Goal: Information Seeking & Learning: Learn about a topic

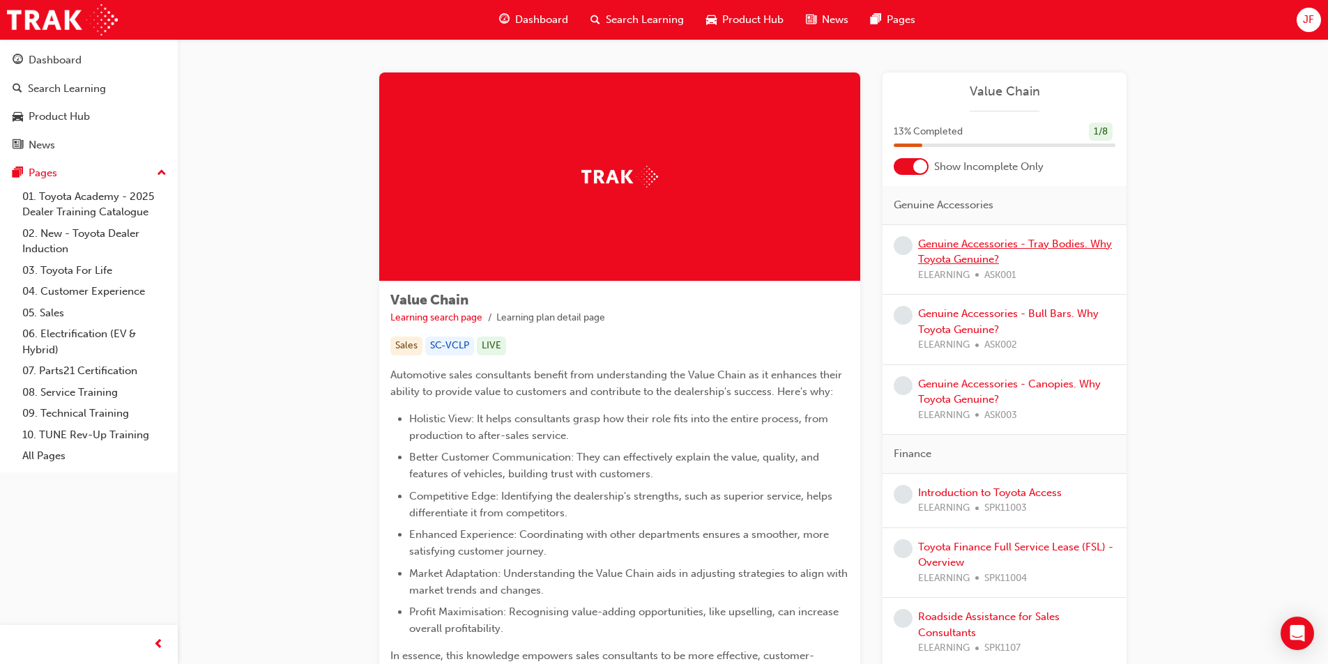
click at [959, 243] on link "Genuine Accessories - Tray Bodies. Why Toyota Genuine?" at bounding box center [1015, 252] width 194 height 29
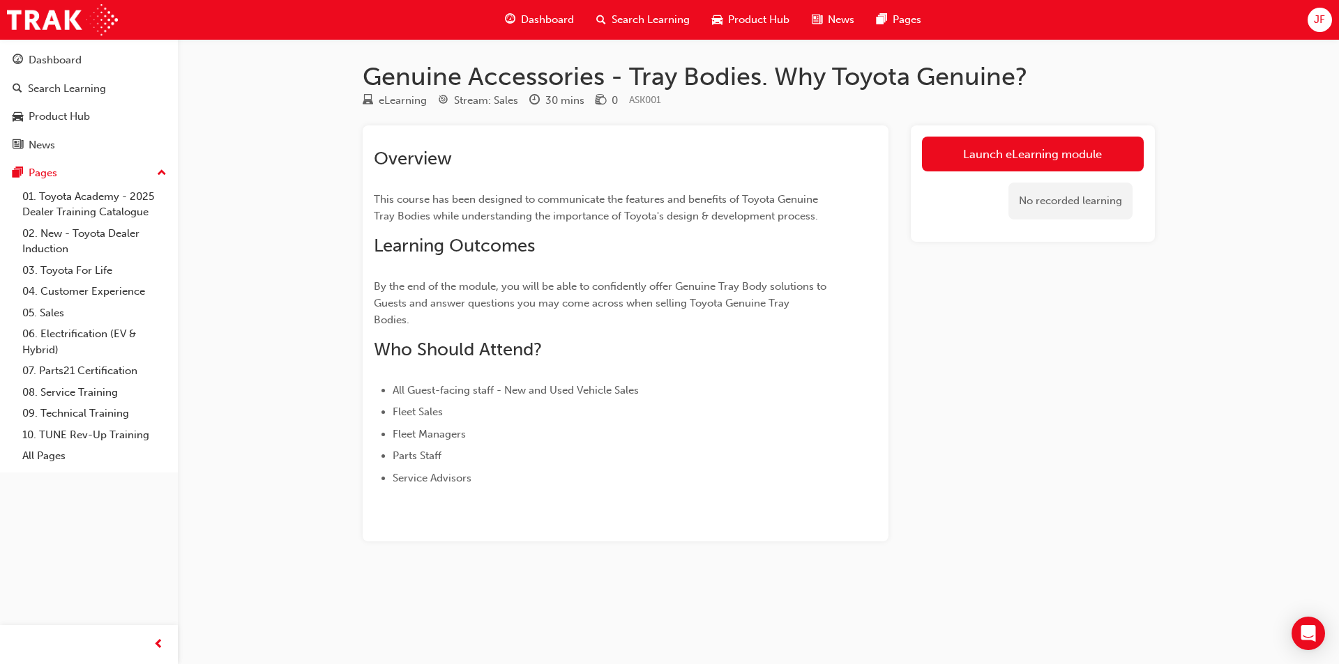
click at [1058, 158] on link "Launch eLearning module" at bounding box center [1033, 154] width 222 height 35
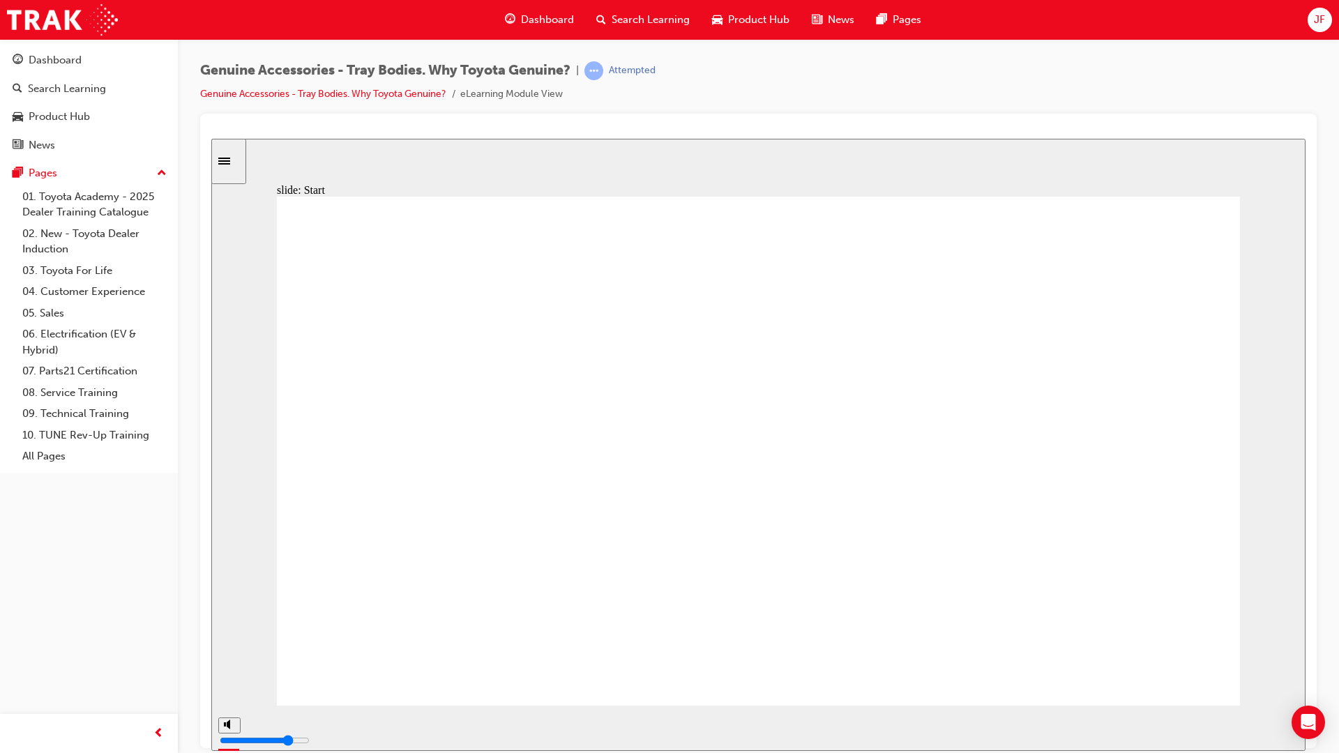
click at [1137, 664] on div "playback controls" at bounding box center [715, 727] width 932 height 21
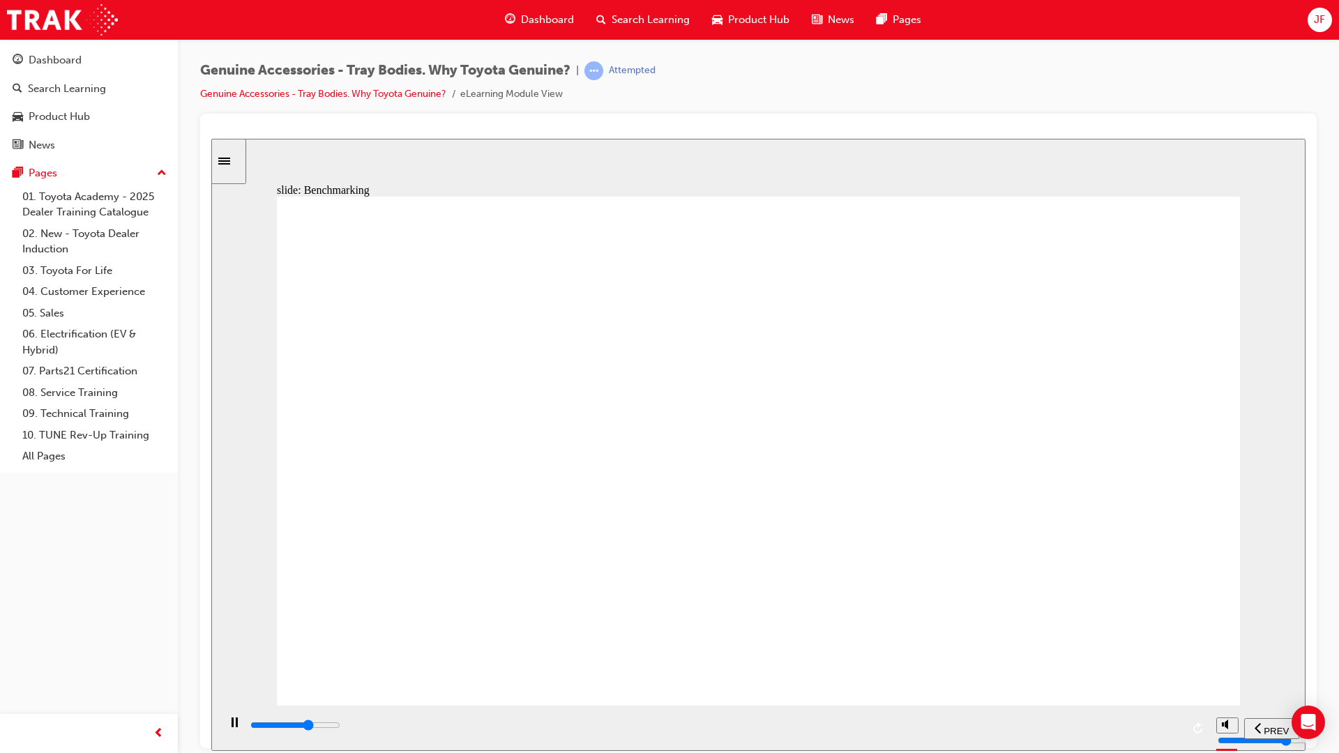
click at [1131, 664] on div "playback controls" at bounding box center [715, 724] width 932 height 15
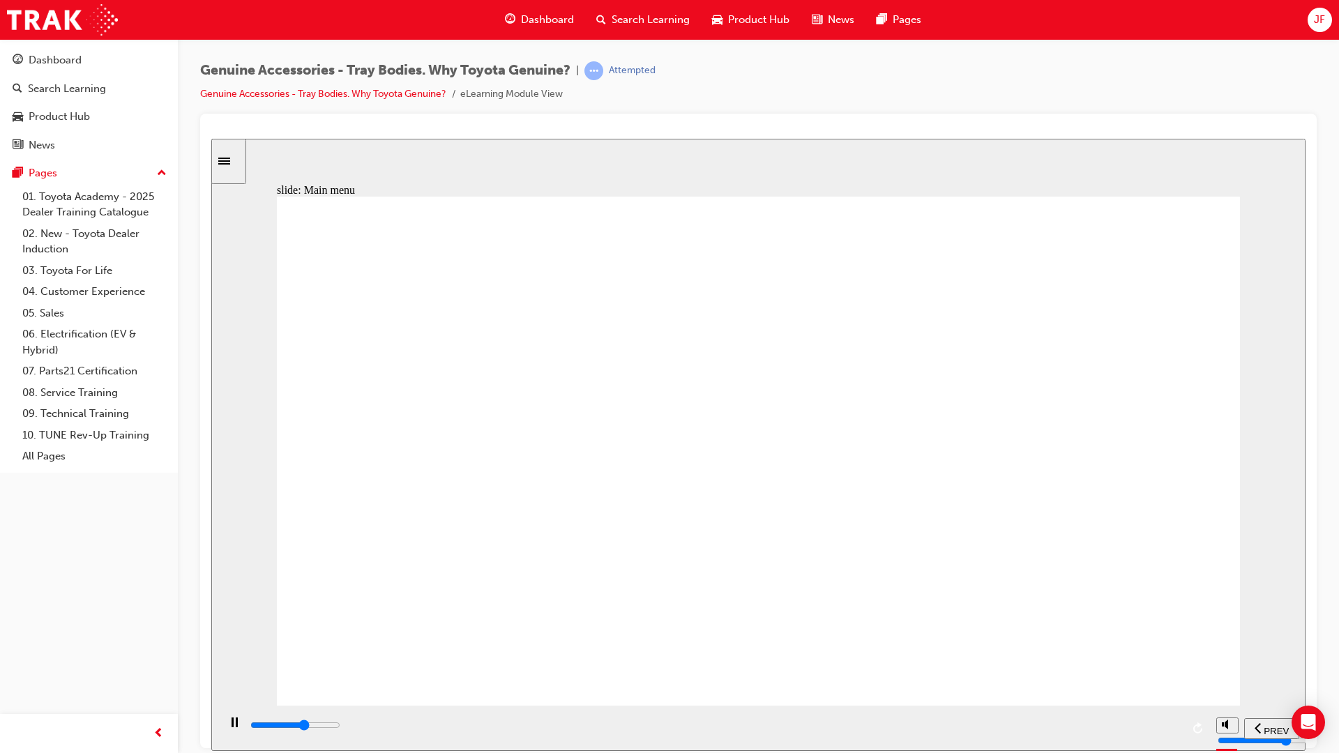
click at [340, 664] on input "slide progress" at bounding box center [295, 724] width 90 height 11
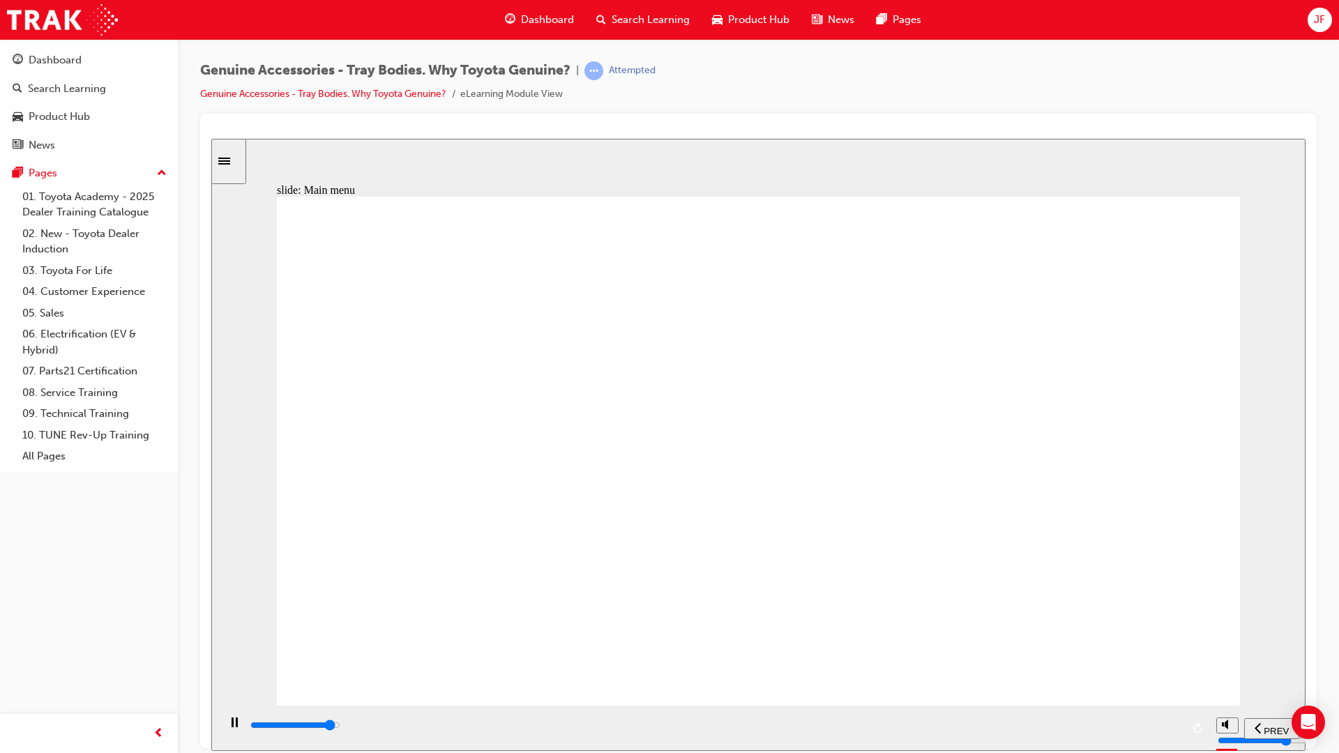
click at [1128, 664] on div "playback controls" at bounding box center [715, 724] width 932 height 15
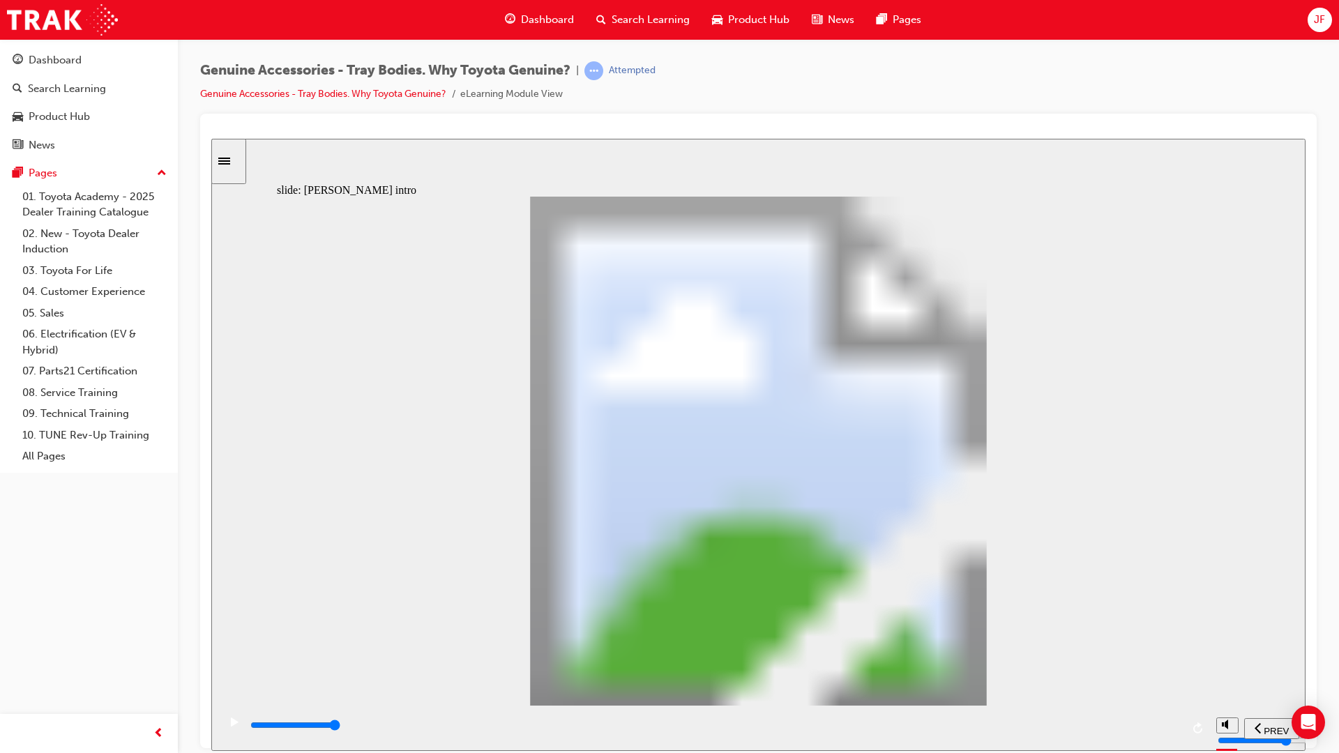
click at [222, 664] on div "play/pause" at bounding box center [234, 729] width 24 height 24
click at [222, 664] on div "playback controls" at bounding box center [713, 727] width 991 height 45
click at [222, 664] on div "play/pause" at bounding box center [234, 729] width 24 height 24
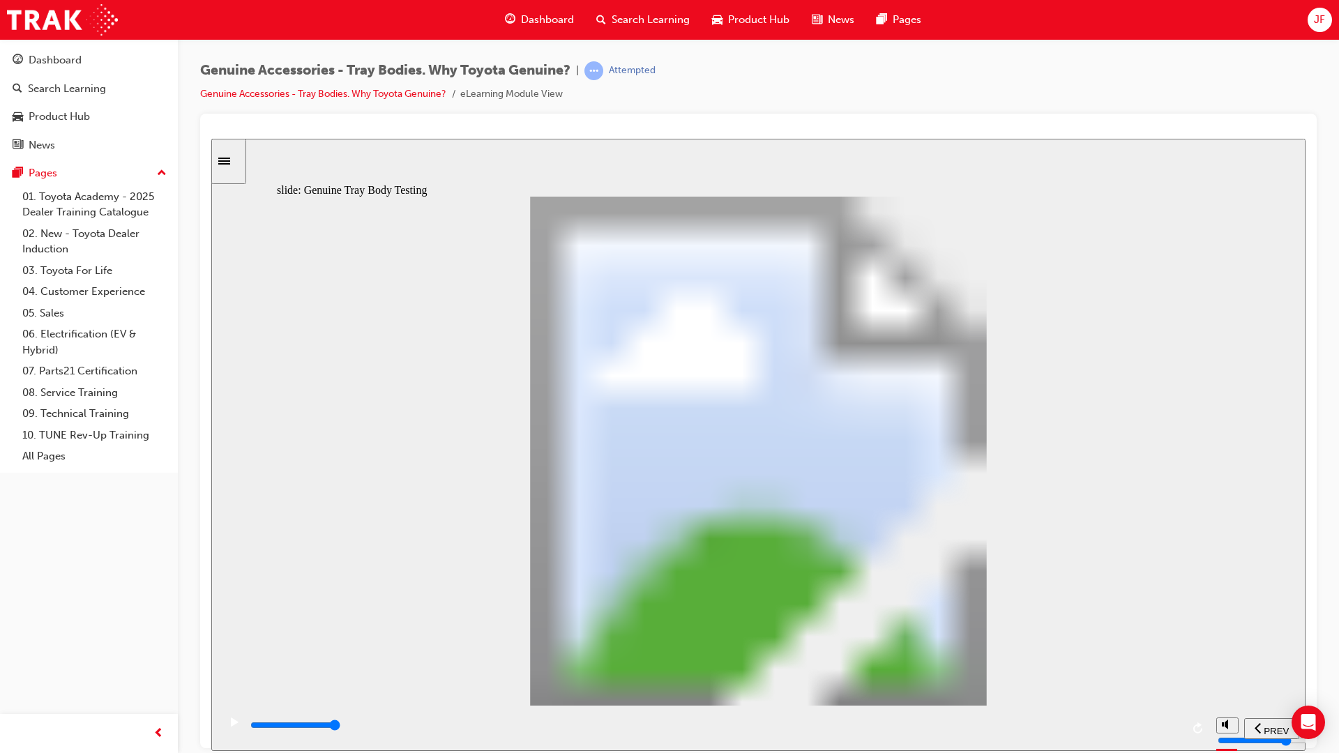
click at [986, 664] on div "playback controls" at bounding box center [715, 724] width 932 height 15
type input "20600"
type input "1"
type input "20700"
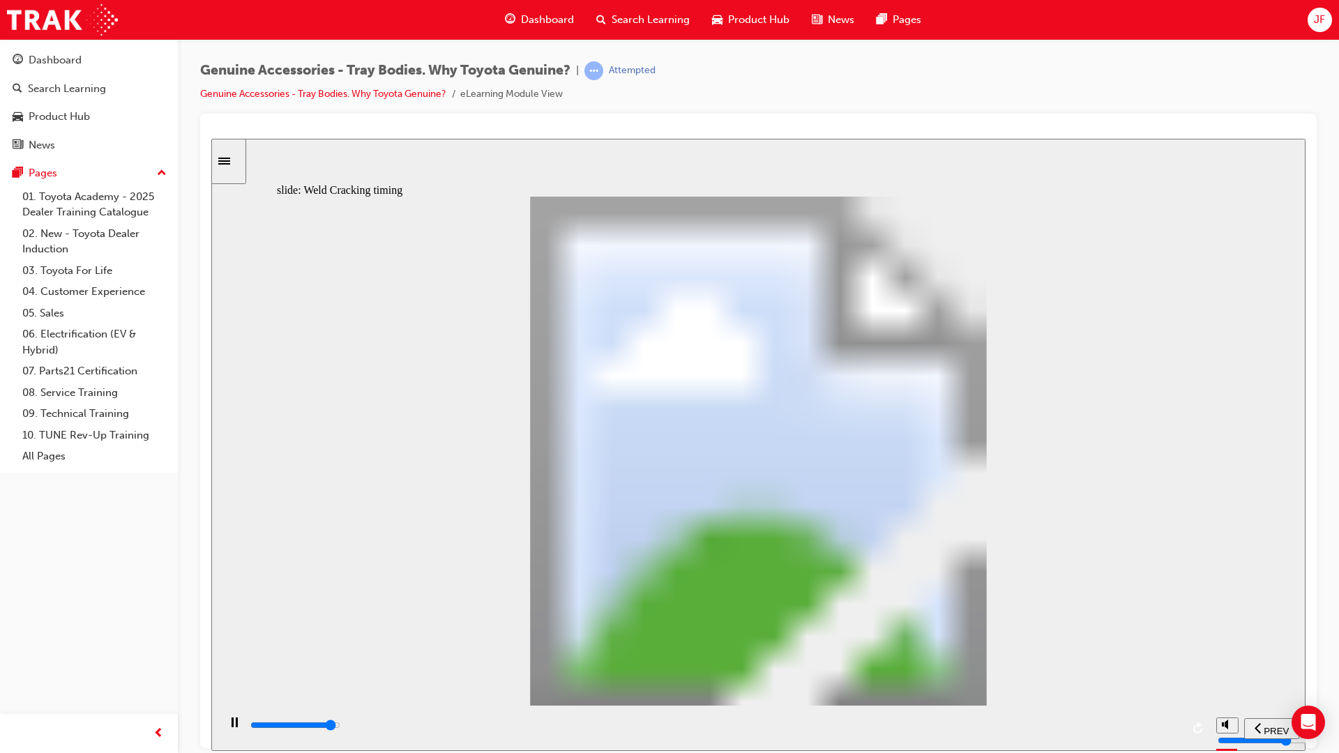
type input "2"
type input "21000"
type input "3"
drag, startPoint x: 555, startPoint y: 558, endPoint x: 567, endPoint y: 526, distance: 33.5
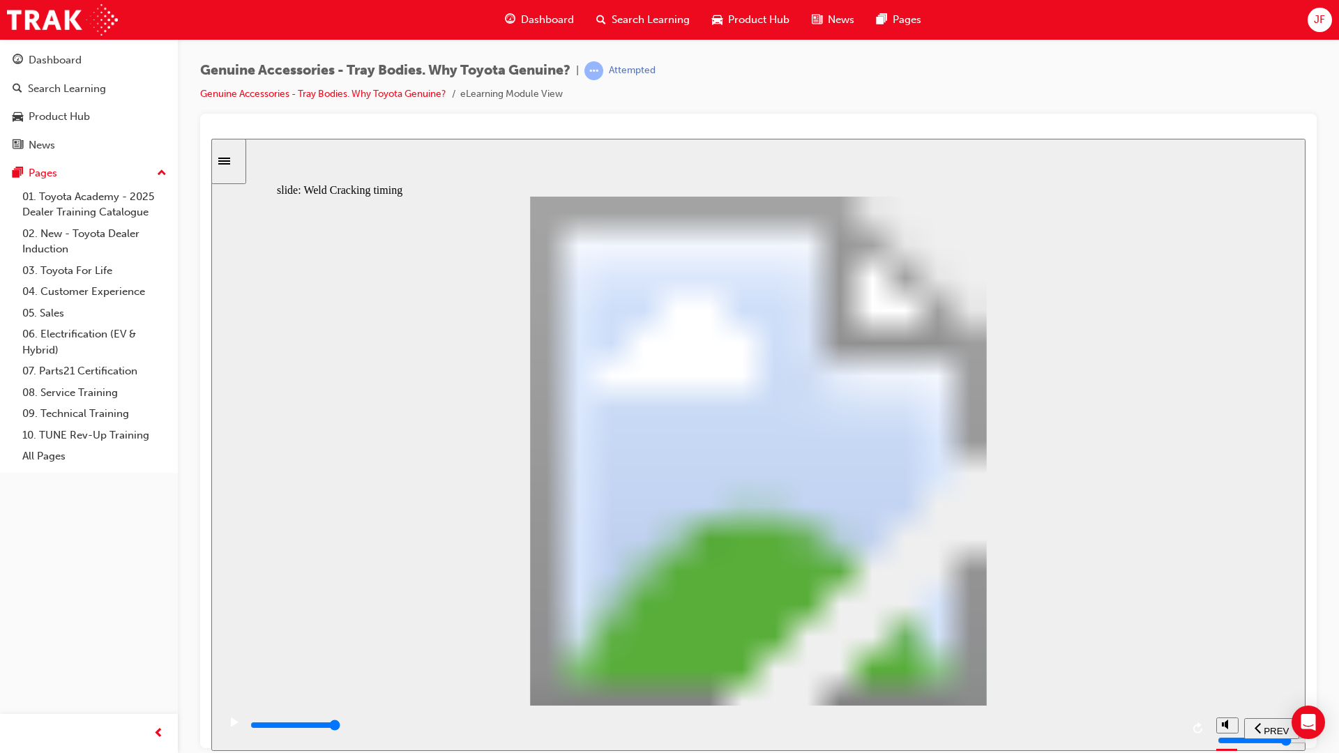
click at [1129, 664] on div "playback controls" at bounding box center [715, 724] width 932 height 15
type input "6500"
type input "1"
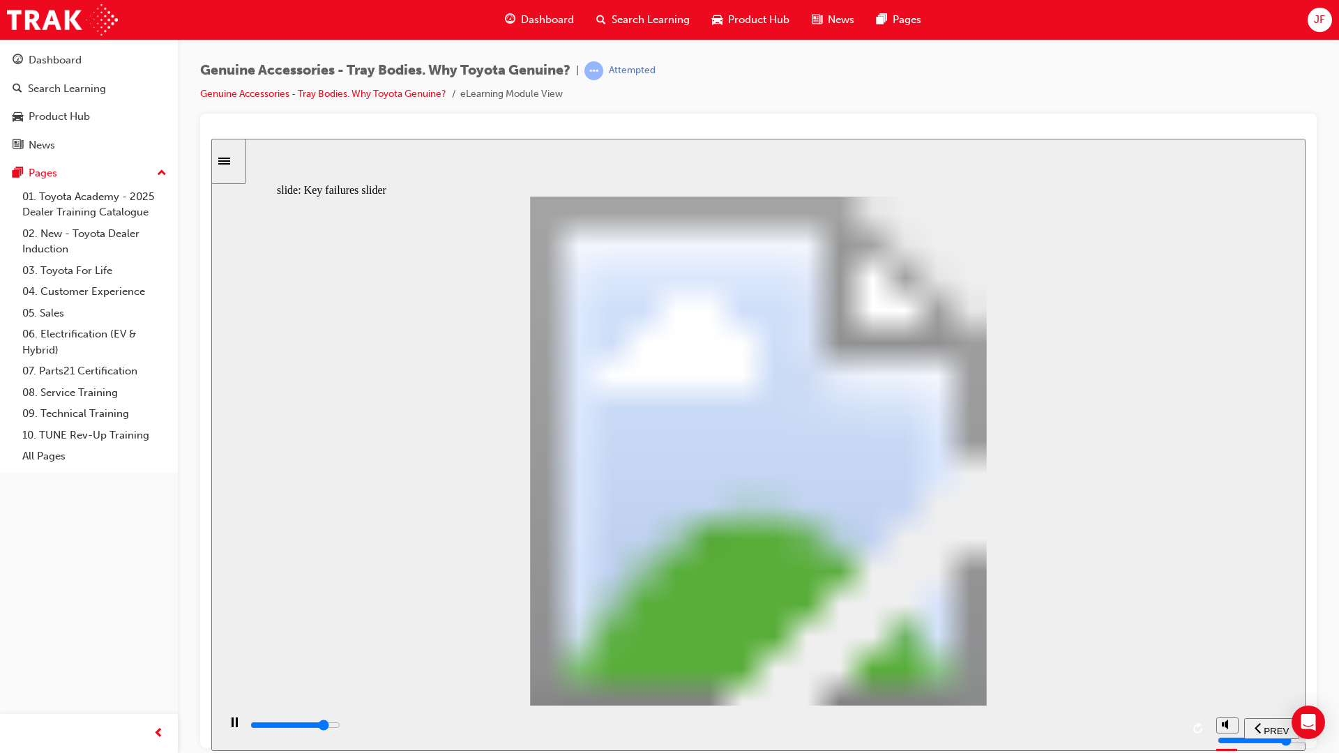
drag, startPoint x: 328, startPoint y: 549, endPoint x: 407, endPoint y: 538, distance: 79.6
type input "8000"
type input "2"
type input "0"
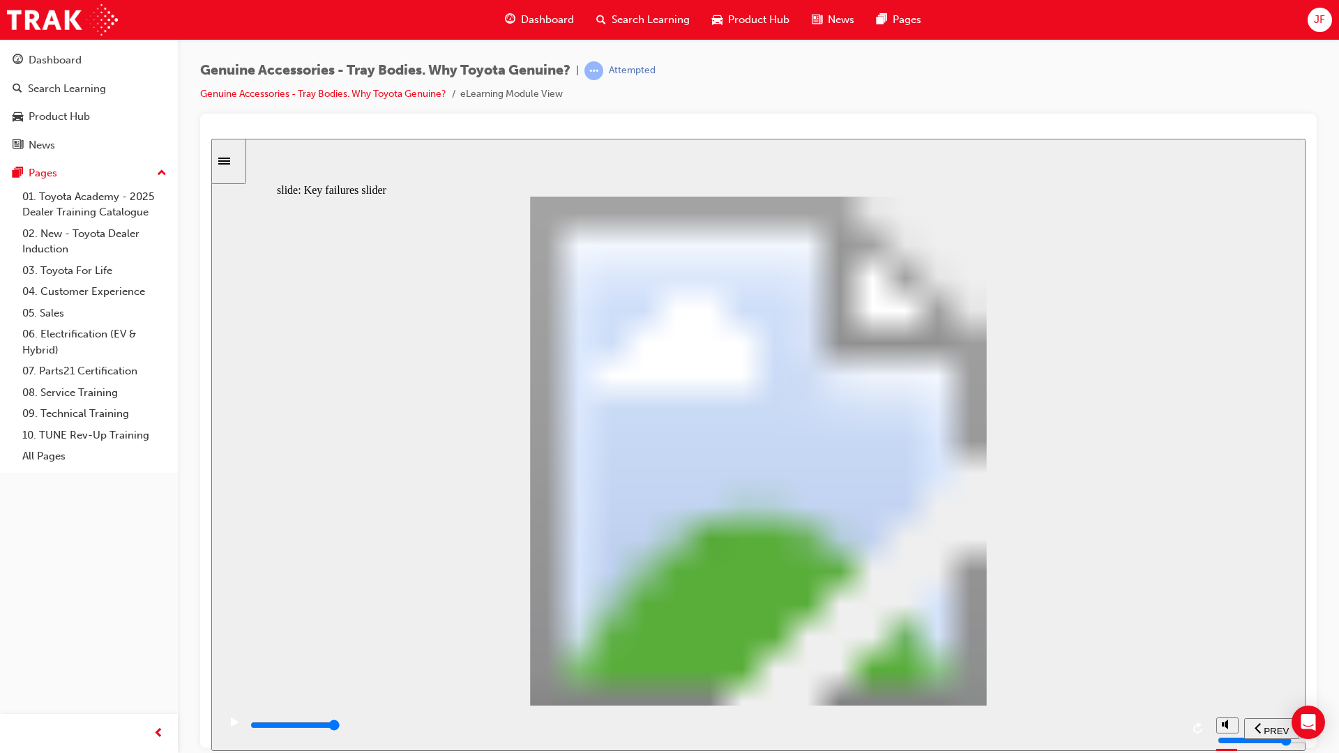
type input "3"
drag, startPoint x: 407, startPoint y: 538, endPoint x: 881, endPoint y: 539, distance: 474.1
drag, startPoint x: 586, startPoint y: 539, endPoint x: 846, endPoint y: 538, distance: 260.1
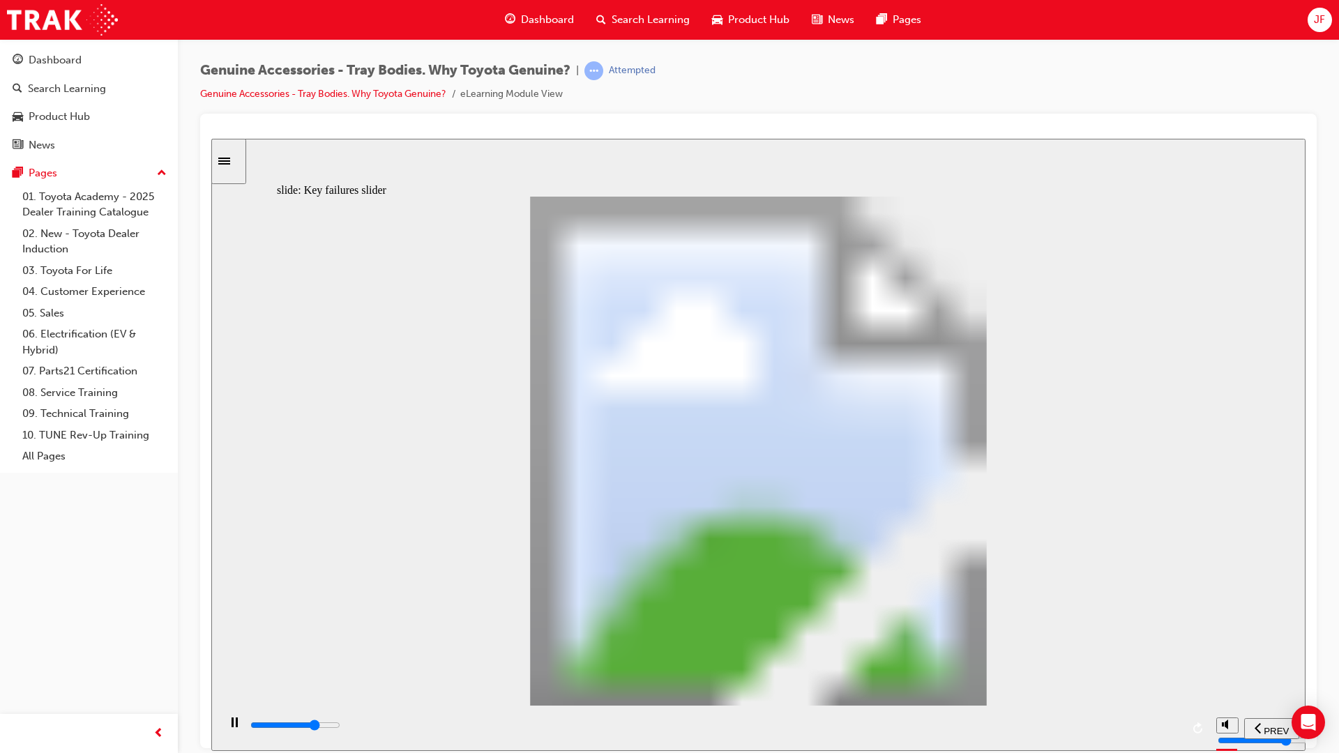
click at [1162, 664] on div "playback controls" at bounding box center [715, 724] width 932 height 15
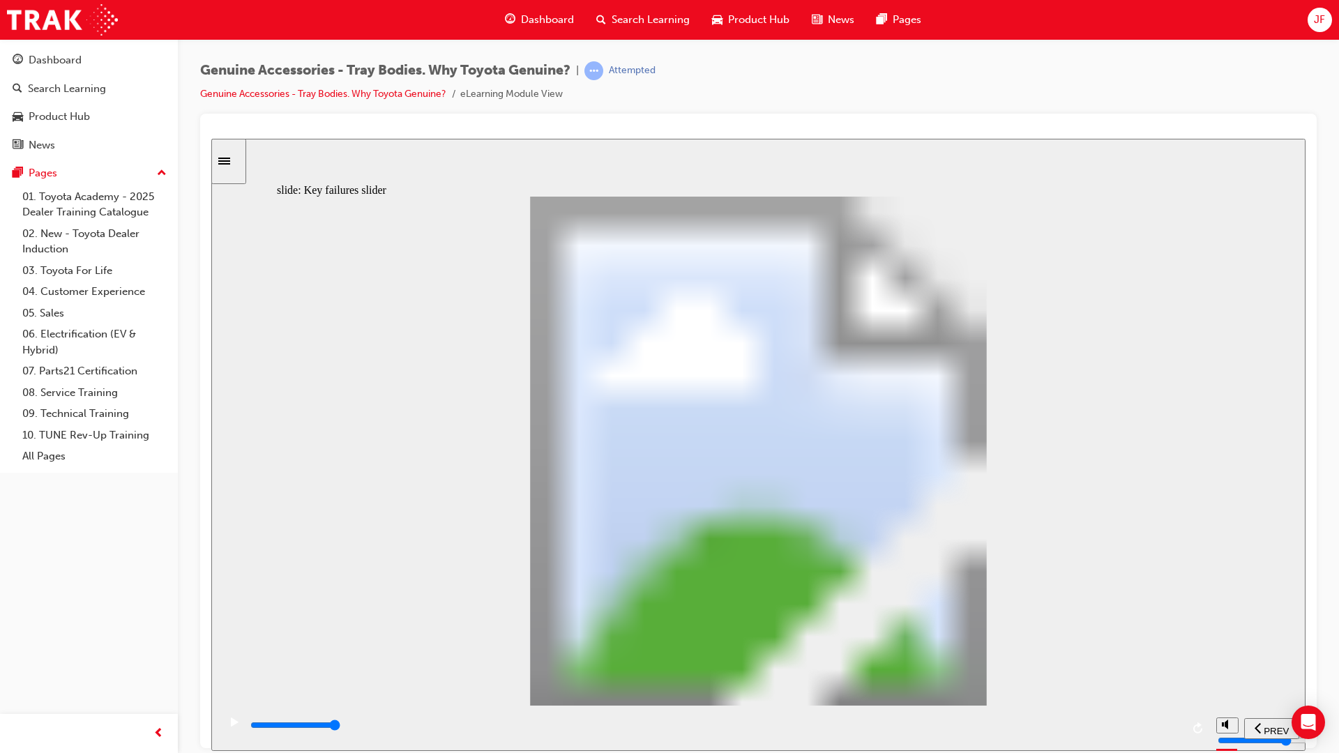
click at [1145, 664] on div "playback controls" at bounding box center [715, 724] width 932 height 15
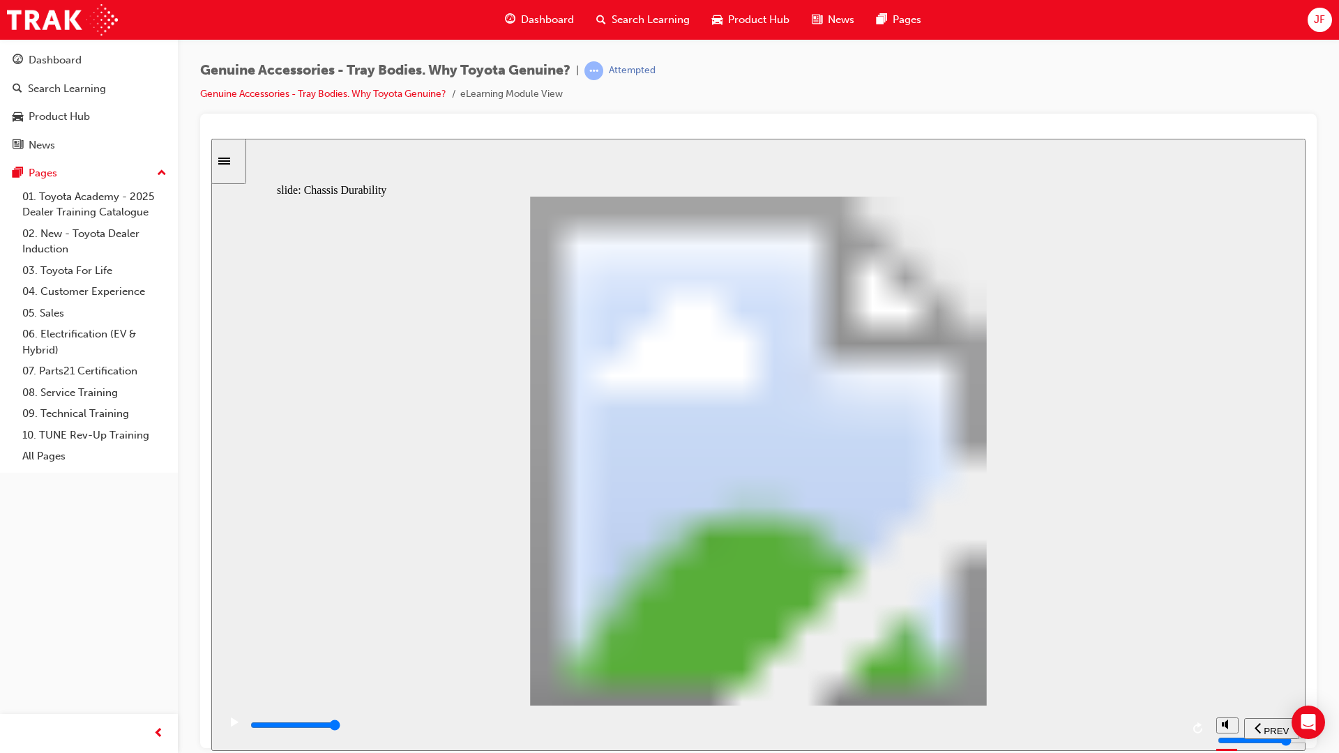
click at [231, 664] on icon "play/pause" at bounding box center [234, 722] width 6 height 10
click at [231, 664] on icon "play/pause" at bounding box center [235, 721] width 8 height 9
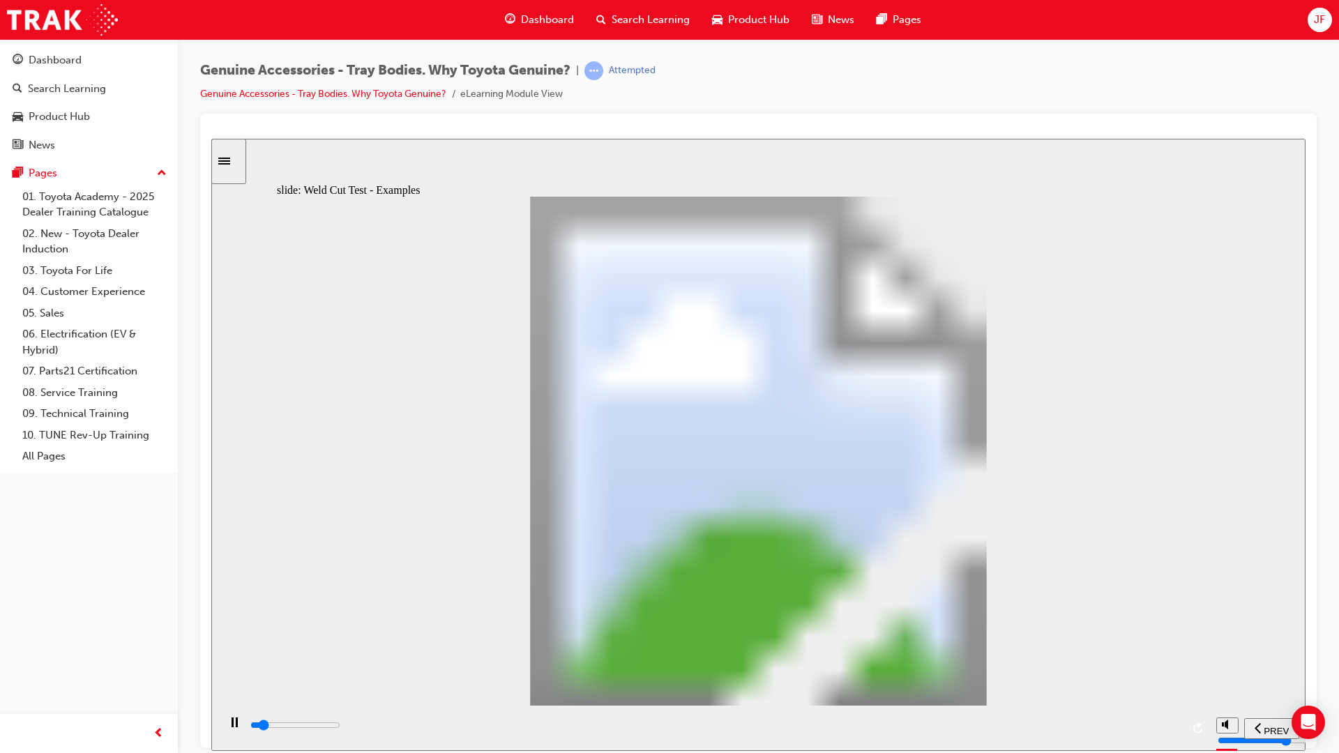
click at [340, 664] on input "slide progress" at bounding box center [295, 724] width 90 height 11
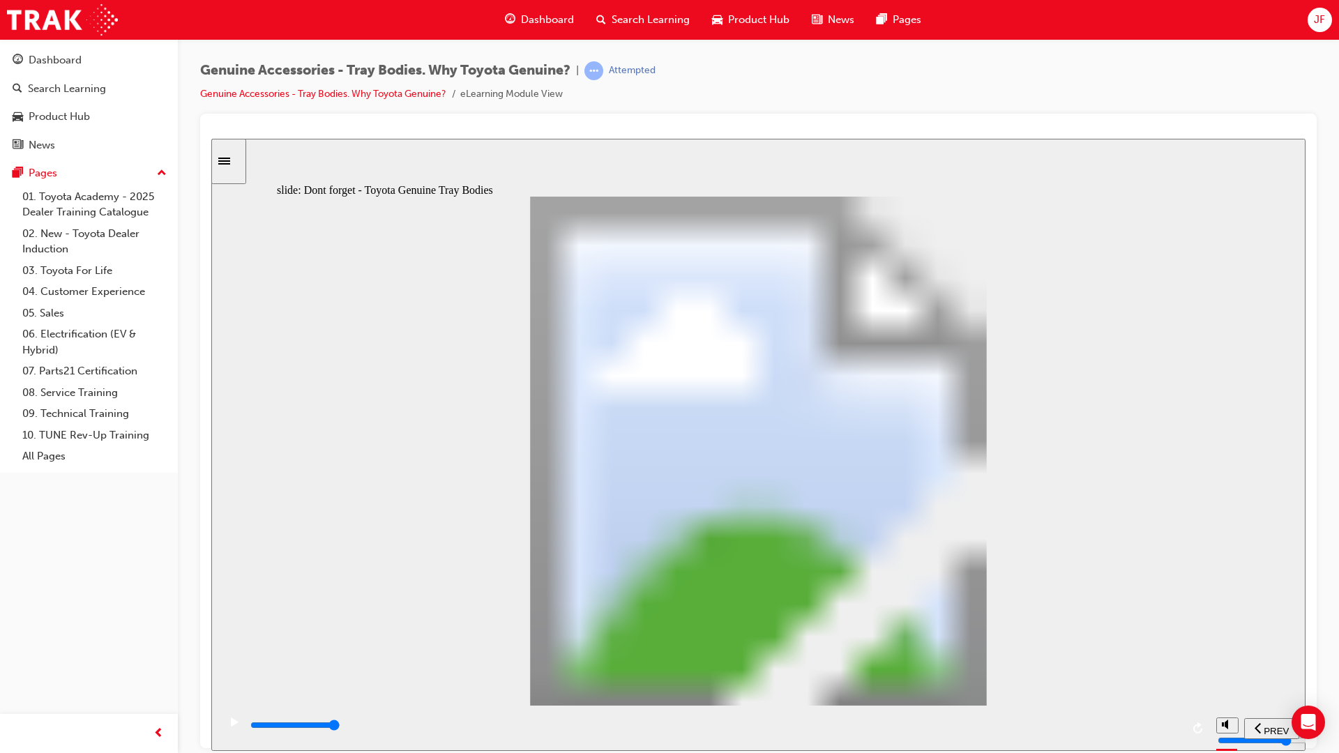
click at [340, 664] on input "slide progress" at bounding box center [295, 724] width 90 height 11
click at [1156, 664] on div "playback controls" at bounding box center [715, 724] width 932 height 15
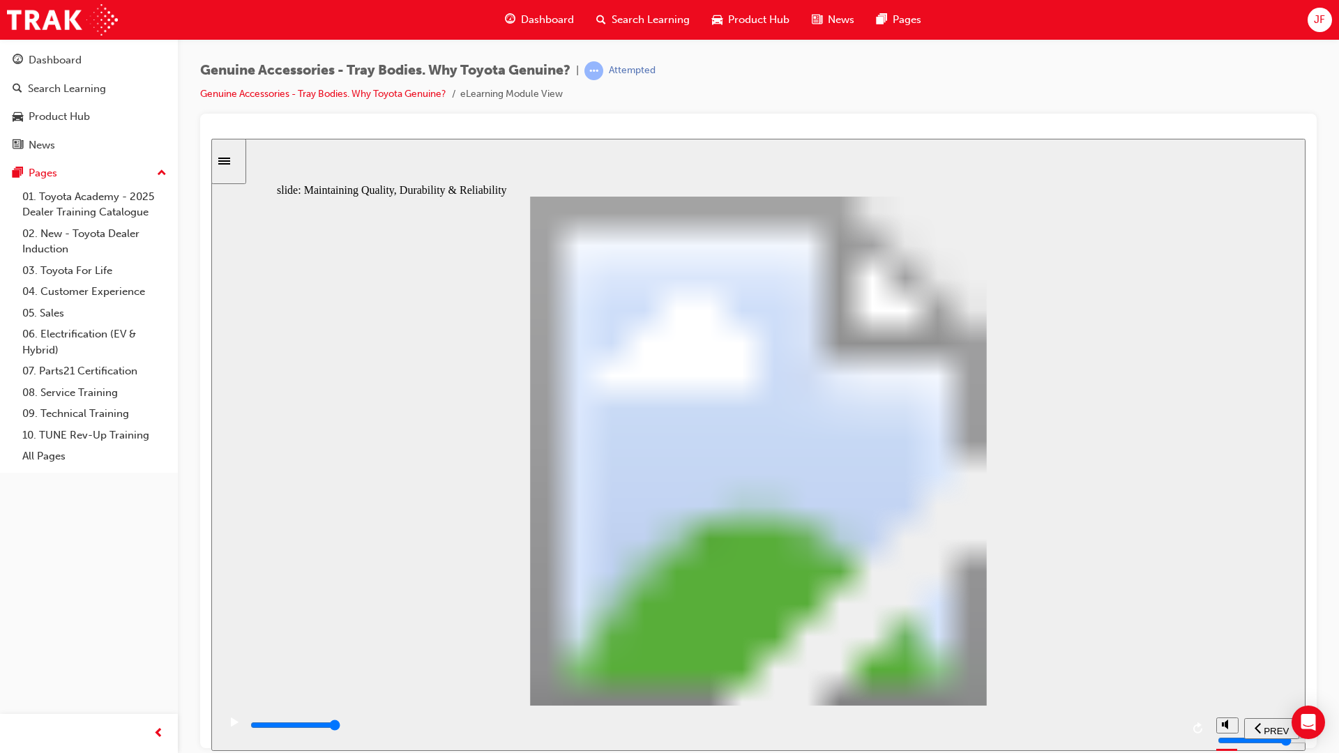
drag, startPoint x: 506, startPoint y: 550, endPoint x: 511, endPoint y: 496, distance: 54.6
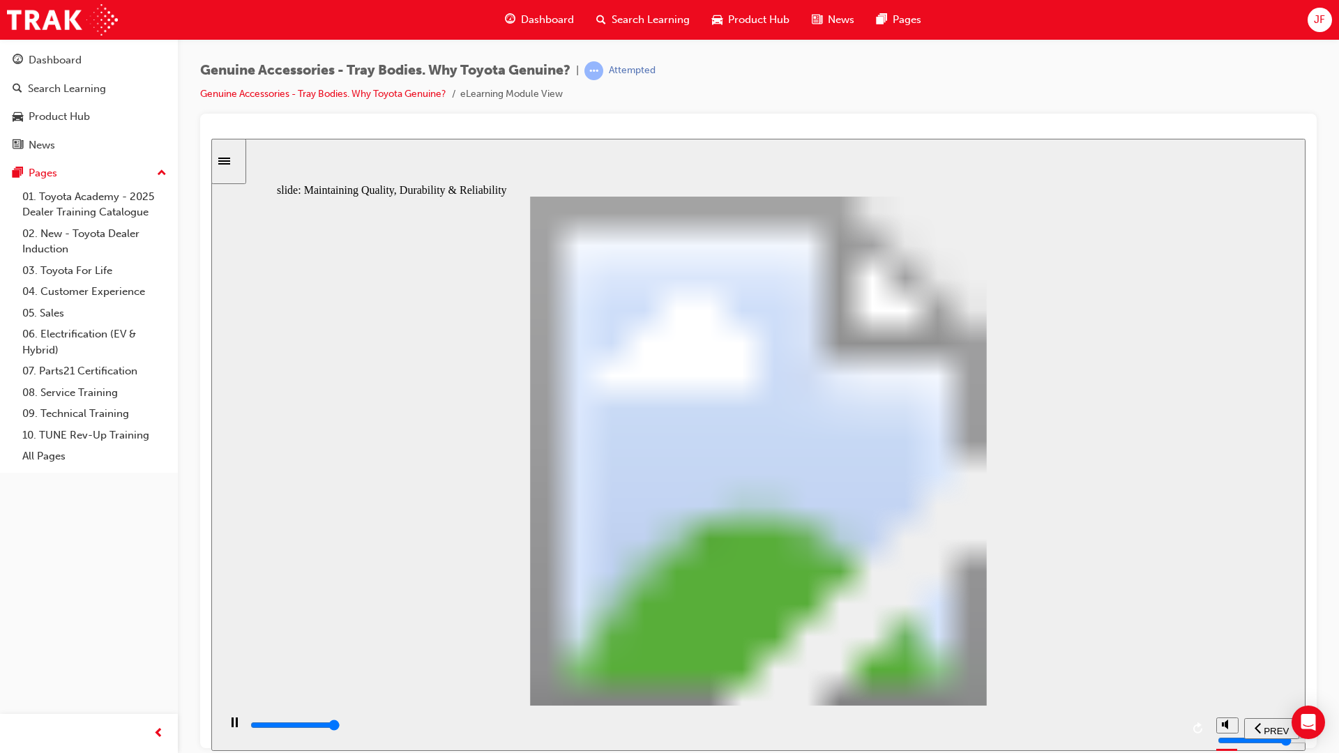
click at [1172, 664] on div "playback controls" at bounding box center [715, 724] width 932 height 15
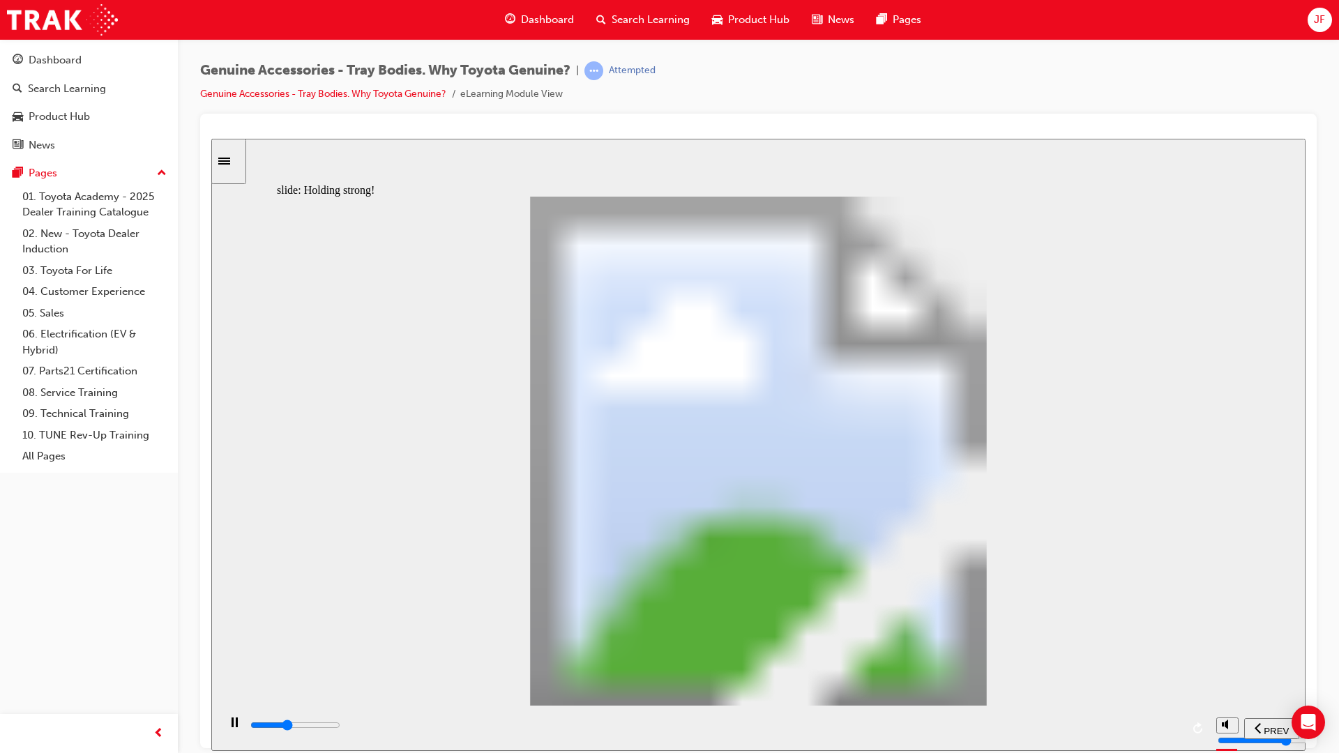
drag, startPoint x: 988, startPoint y: 442, endPoint x: 988, endPoint y: 471, distance: 29.3
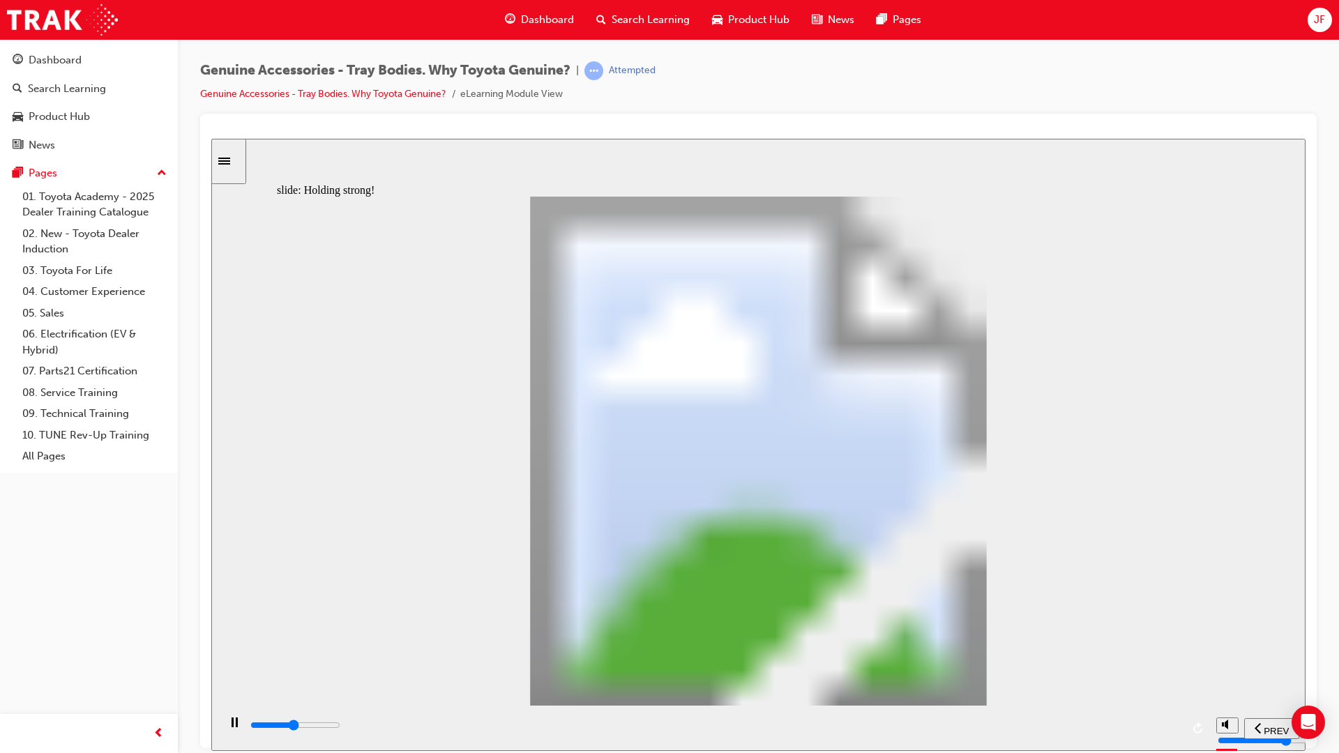
drag, startPoint x: 988, startPoint y: 472, endPoint x: 988, endPoint y: 503, distance: 30.7
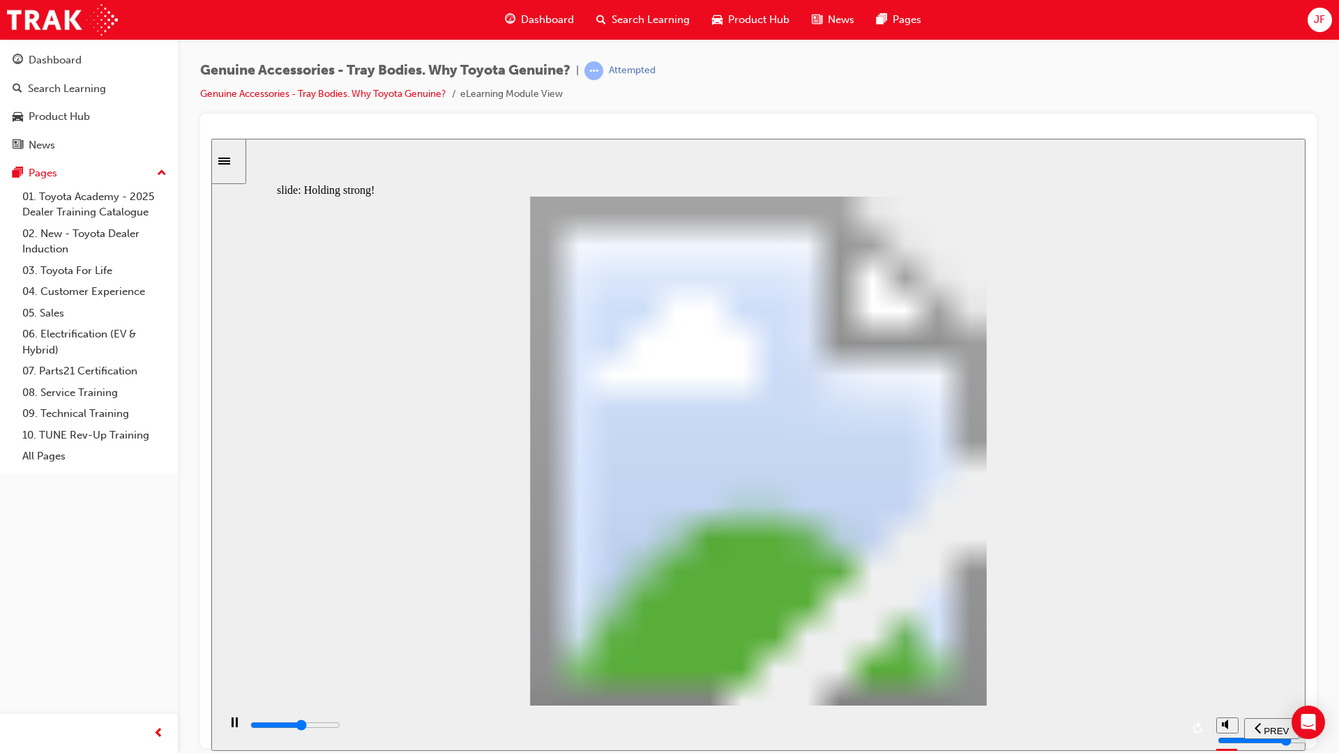
drag, startPoint x: 989, startPoint y: 536, endPoint x: 989, endPoint y: 554, distance: 18.1
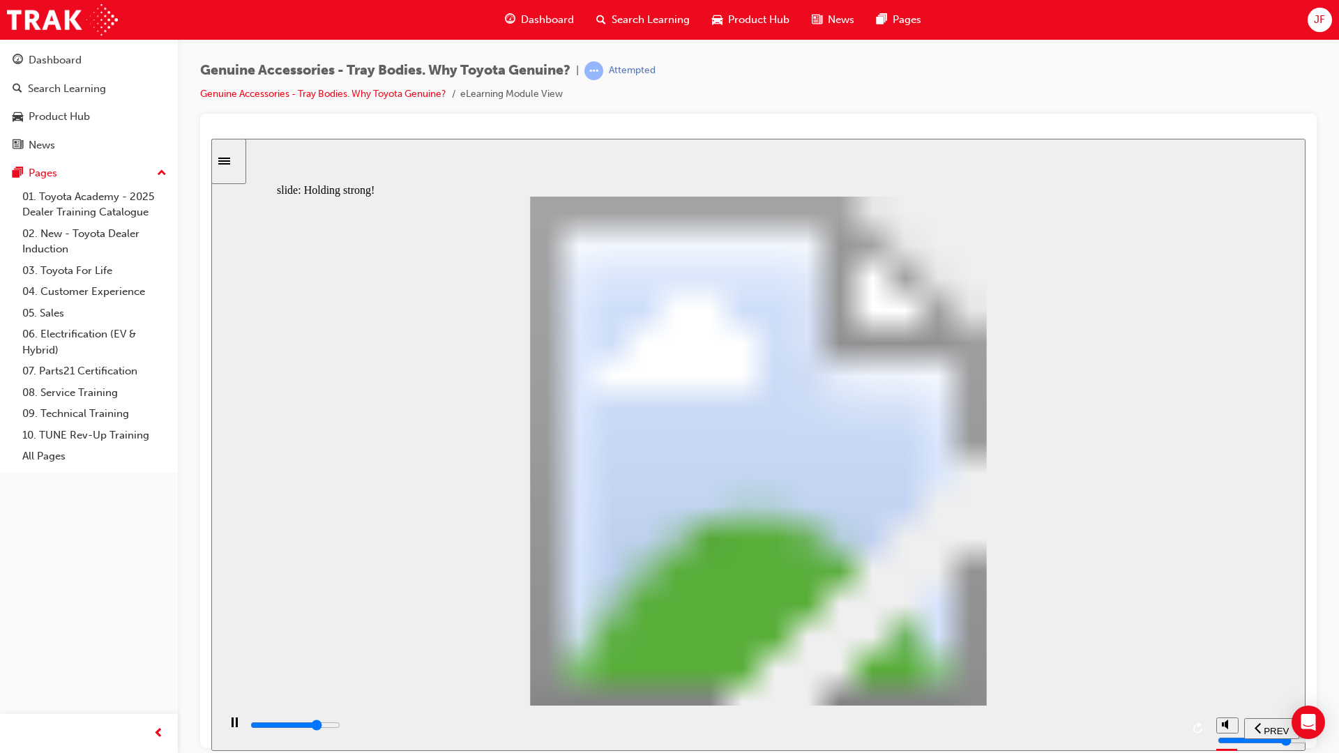
drag, startPoint x: 989, startPoint y: 570, endPoint x: 989, endPoint y: 585, distance: 15.3
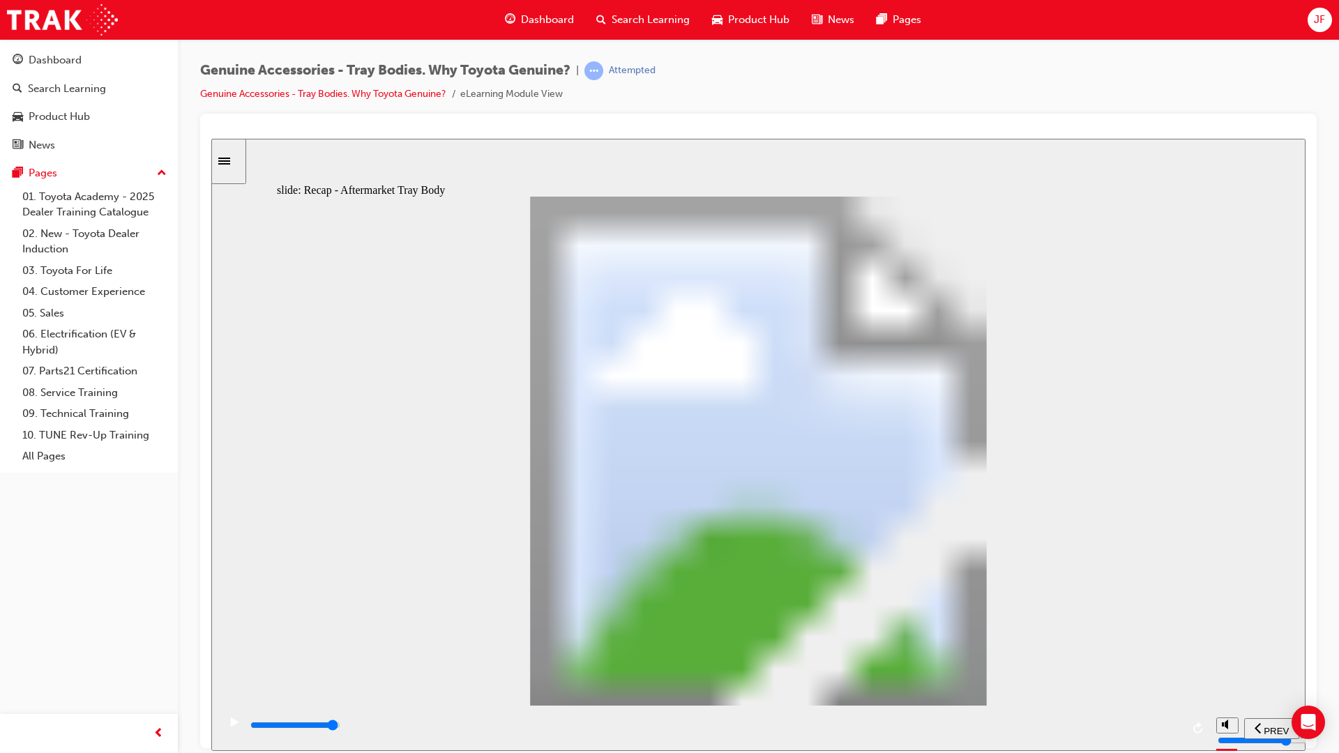
click at [1162, 664] on div "playback controls" at bounding box center [715, 724] width 932 height 15
type input "12300"
radio input "true"
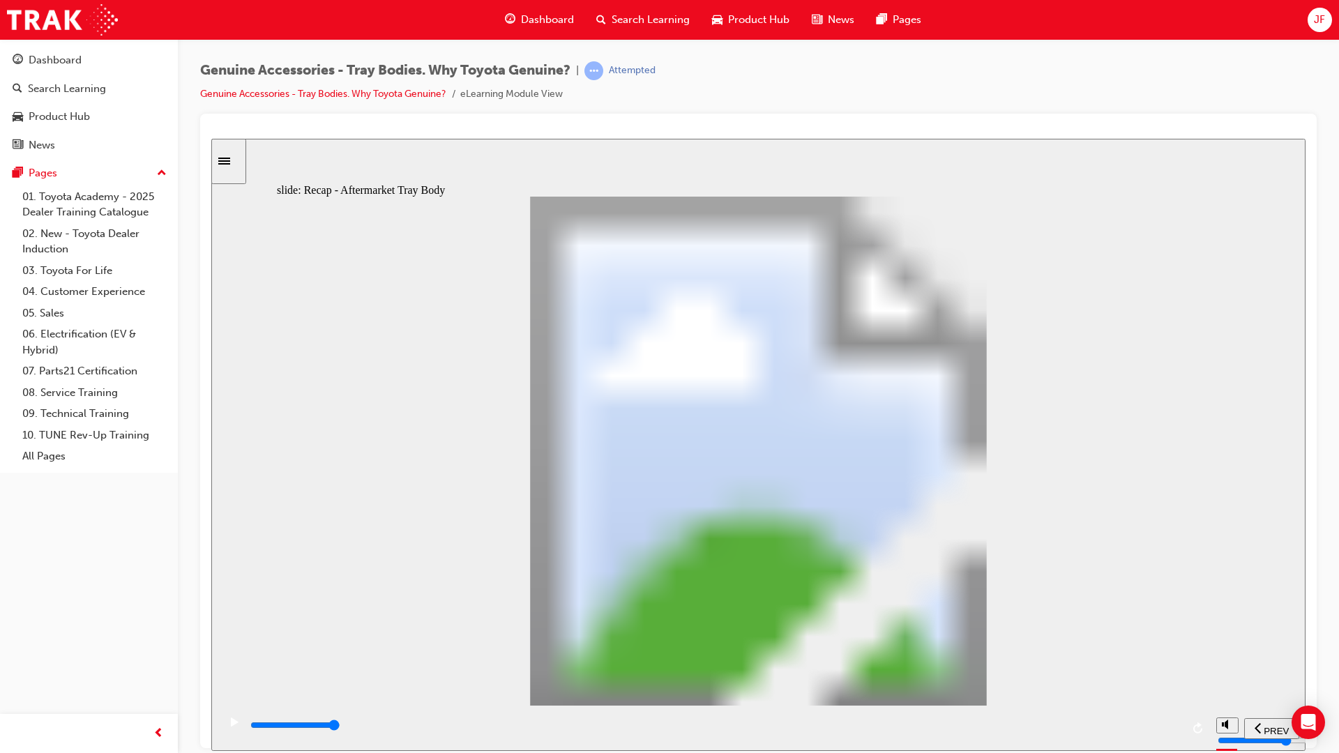
radio input "true"
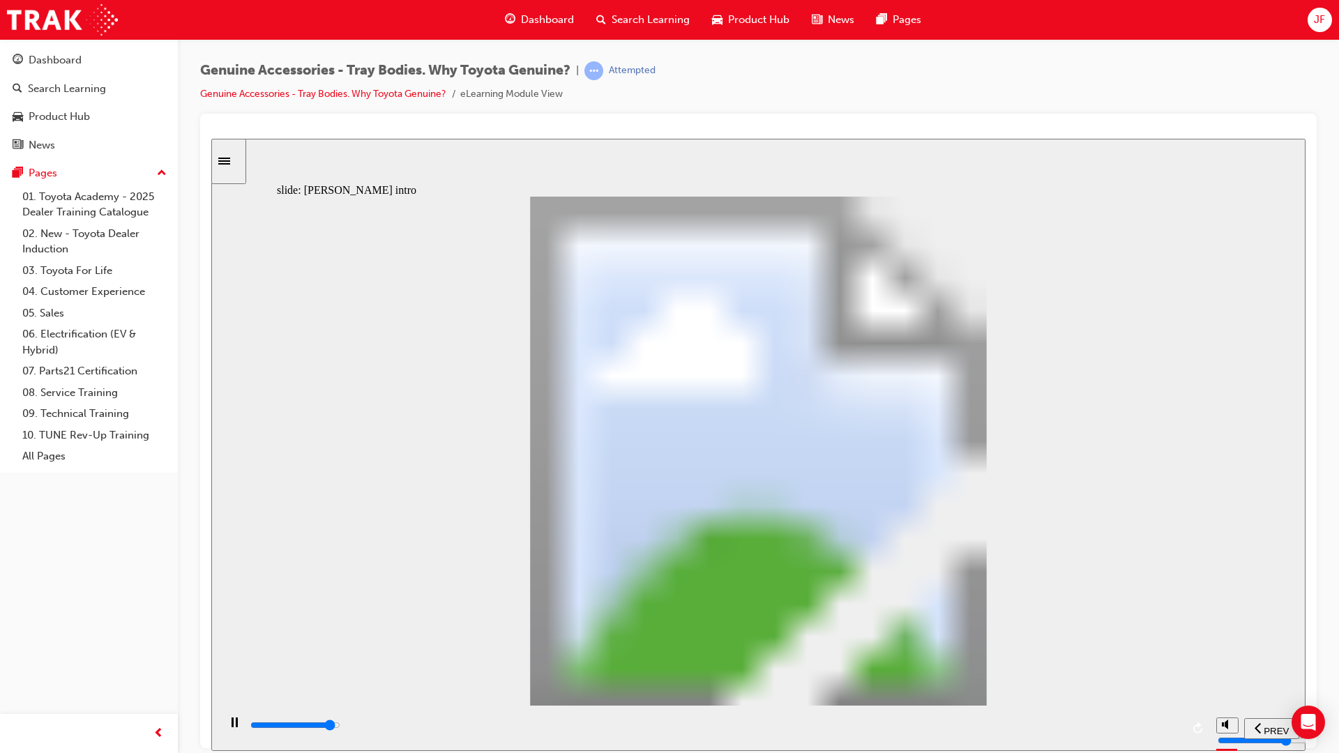
click at [1129, 664] on div "playback controls" at bounding box center [715, 724] width 932 height 15
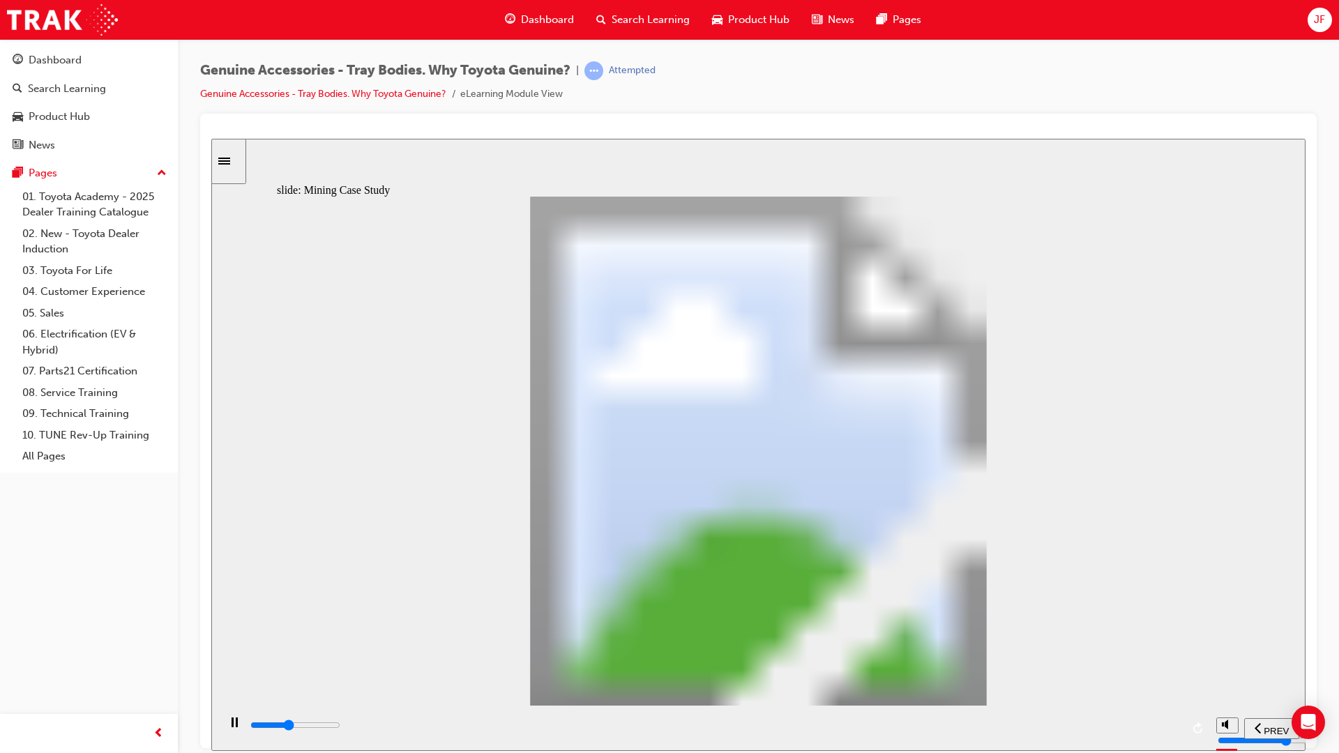
click at [340, 664] on input "slide progress" at bounding box center [295, 724] width 90 height 11
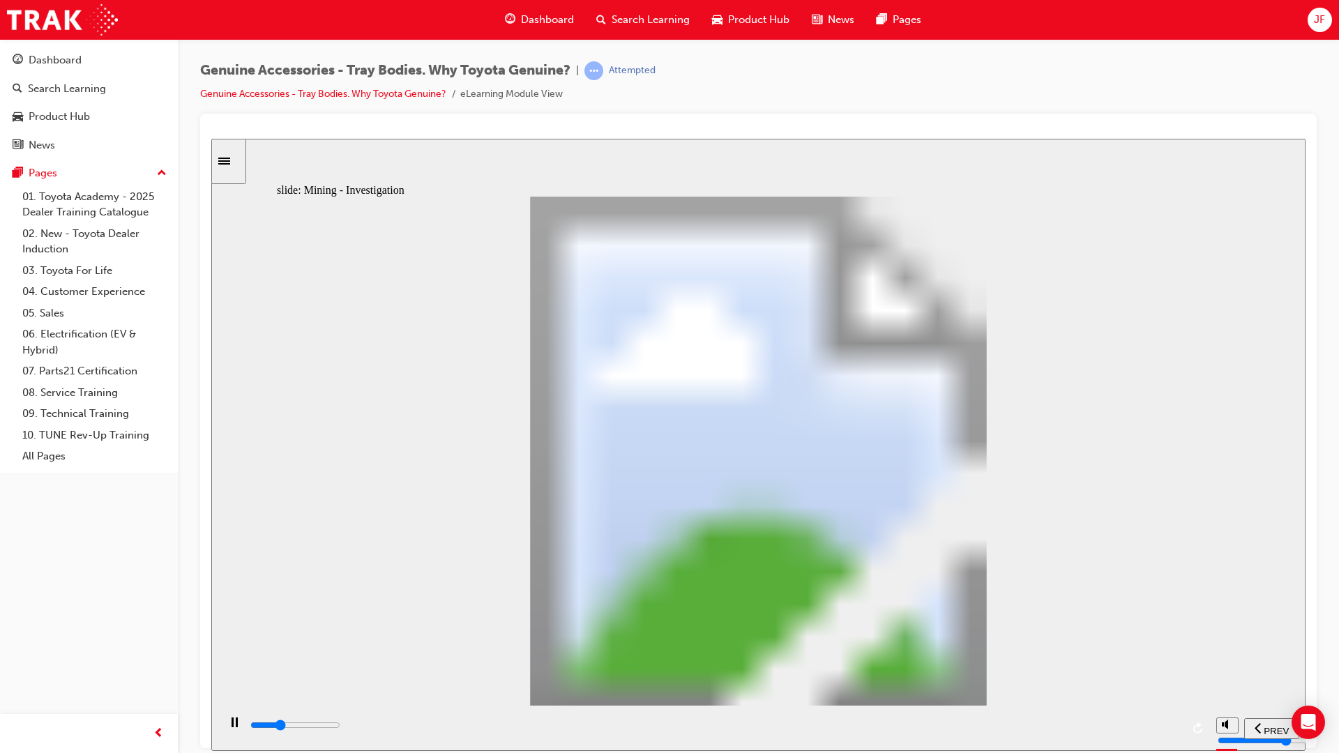
click at [340, 664] on input "slide progress" at bounding box center [295, 724] width 90 height 11
click at [1173, 664] on div "playback controls" at bounding box center [715, 724] width 932 height 15
click at [224, 664] on div "play/pause" at bounding box center [234, 729] width 24 height 24
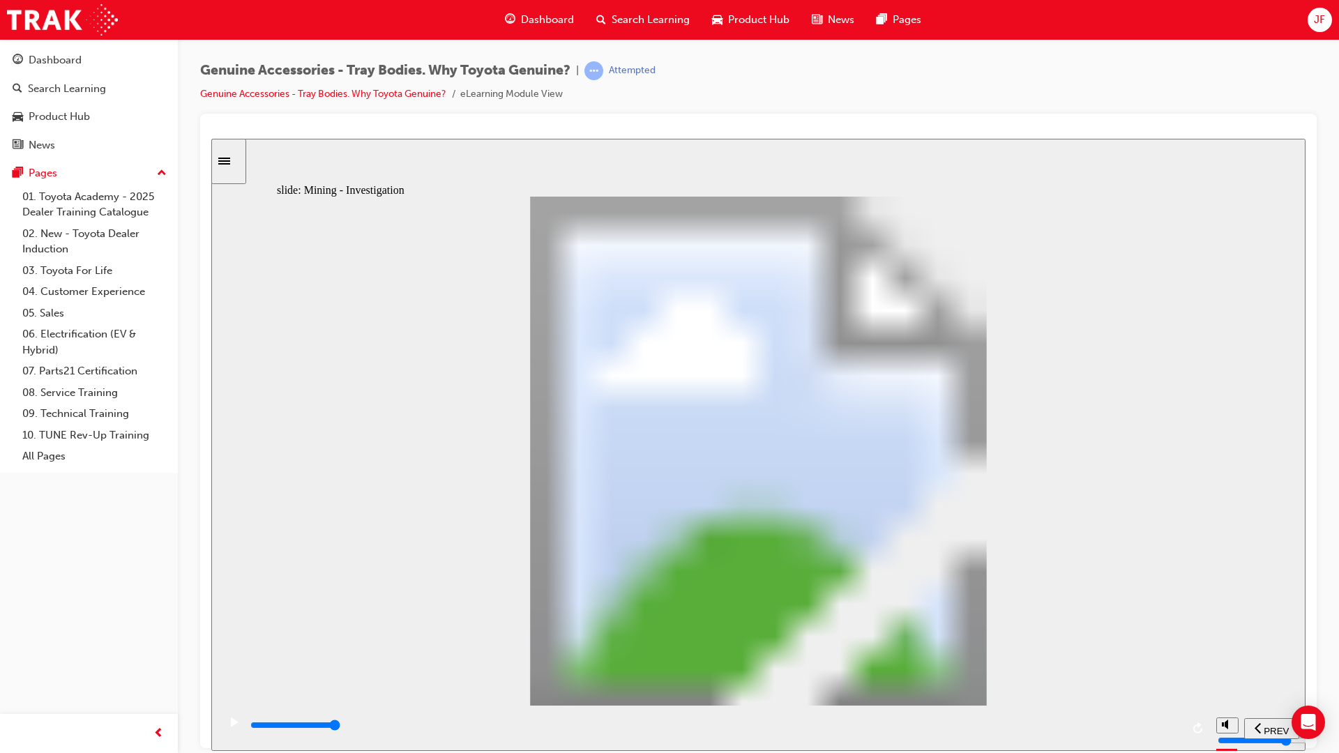
click at [1157, 664] on div "playback controls" at bounding box center [715, 724] width 932 height 15
click at [340, 664] on input "slide progress" at bounding box center [295, 724] width 90 height 11
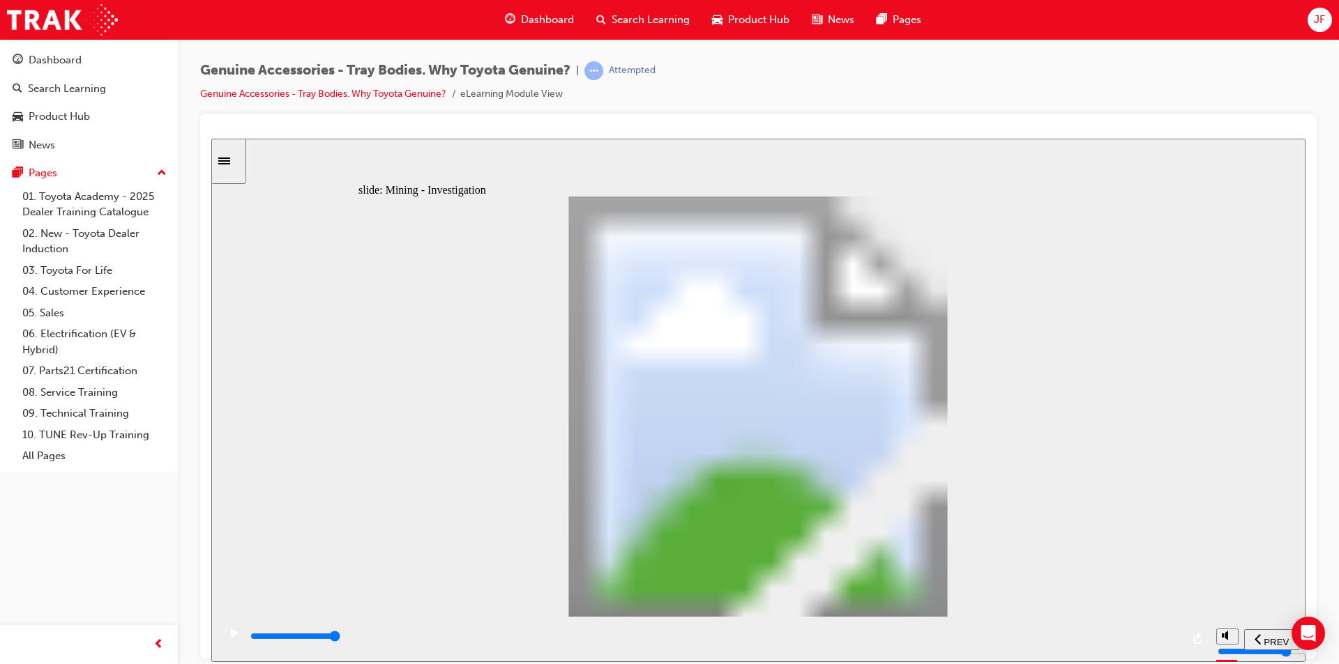
click at [1171, 634] on div "playback controls" at bounding box center [715, 636] width 932 height 15
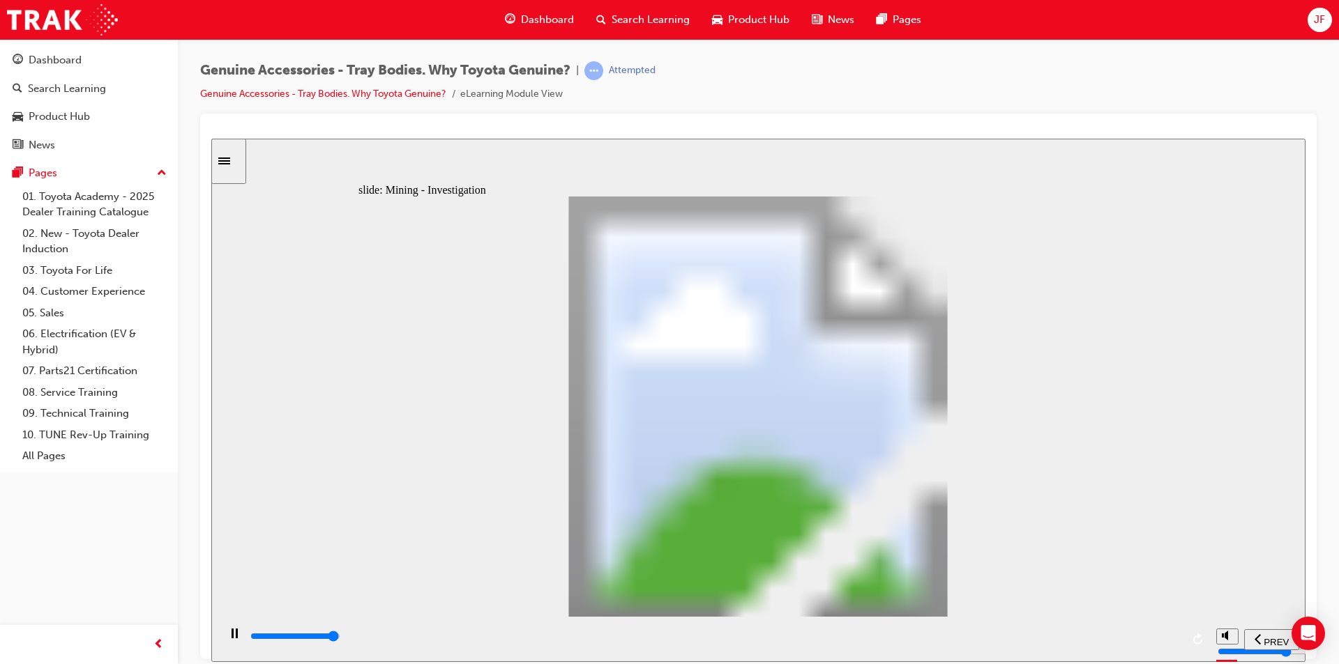
click at [340, 637] on input "slide progress" at bounding box center [295, 635] width 90 height 11
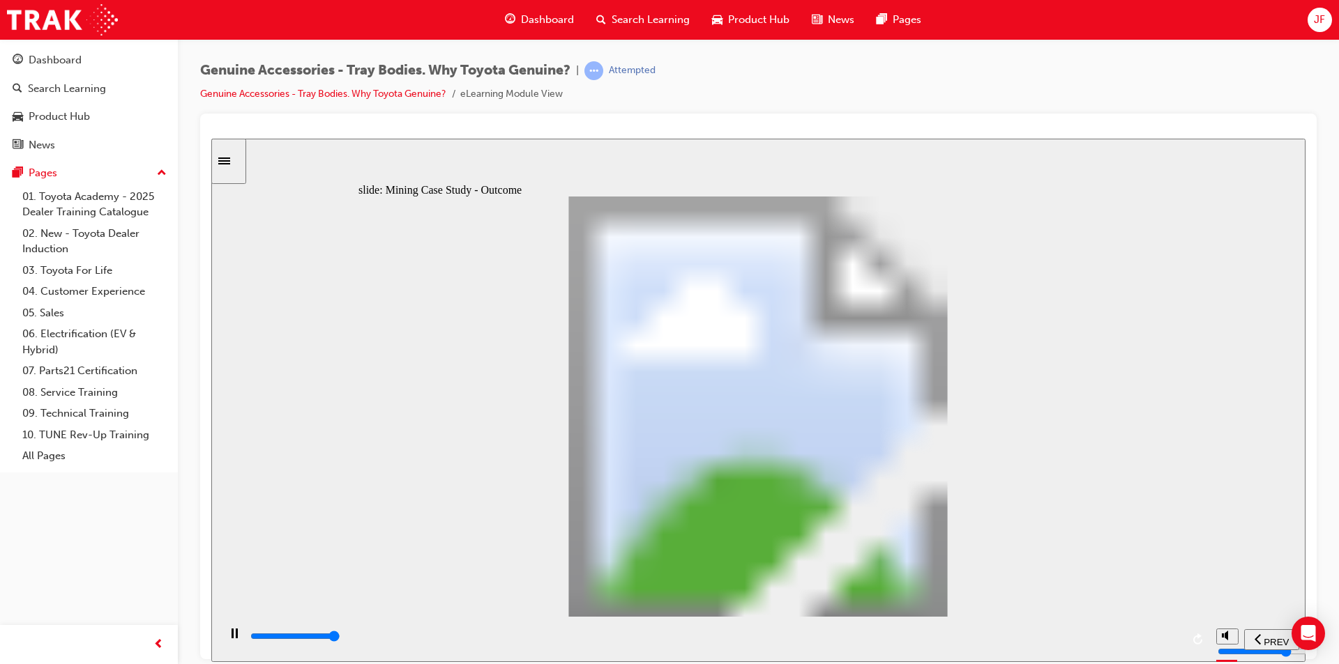
click at [1173, 637] on div "playback controls" at bounding box center [715, 636] width 932 height 15
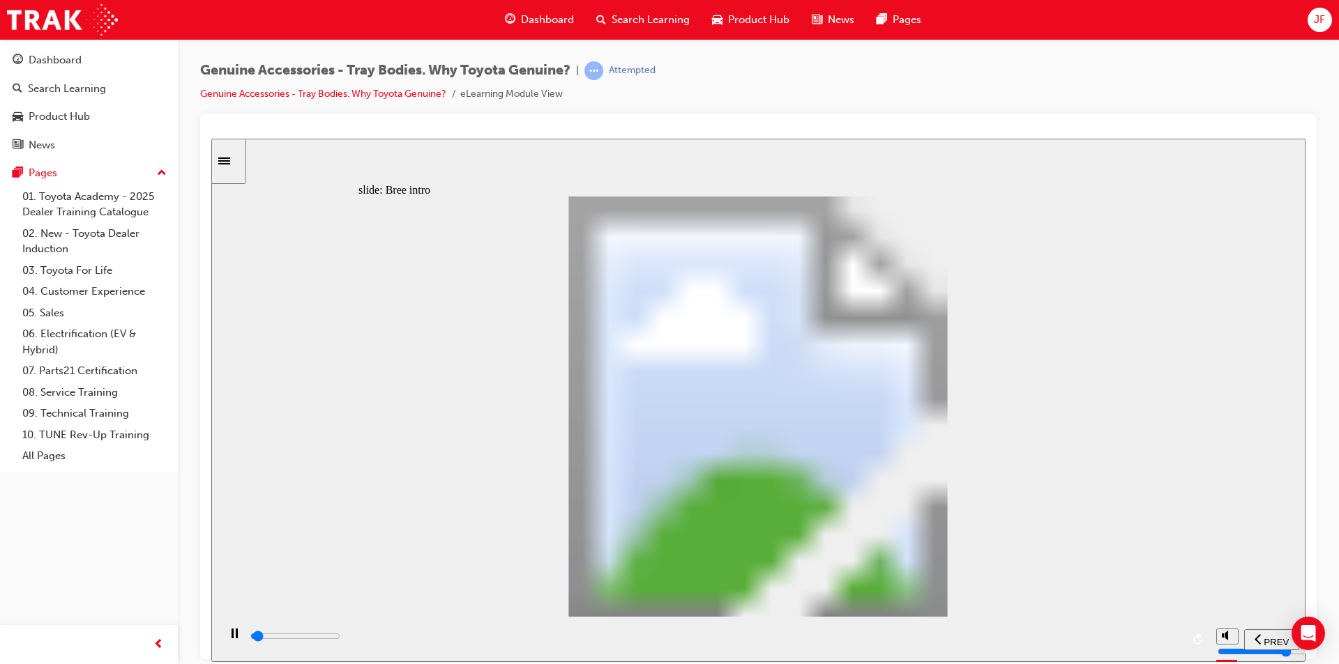
click at [695, 528] on div "Rectangle 1 Bree the builder [PERSON_NAME] is a Site Supervisor who always has …" at bounding box center [757, 412] width 799 height 433
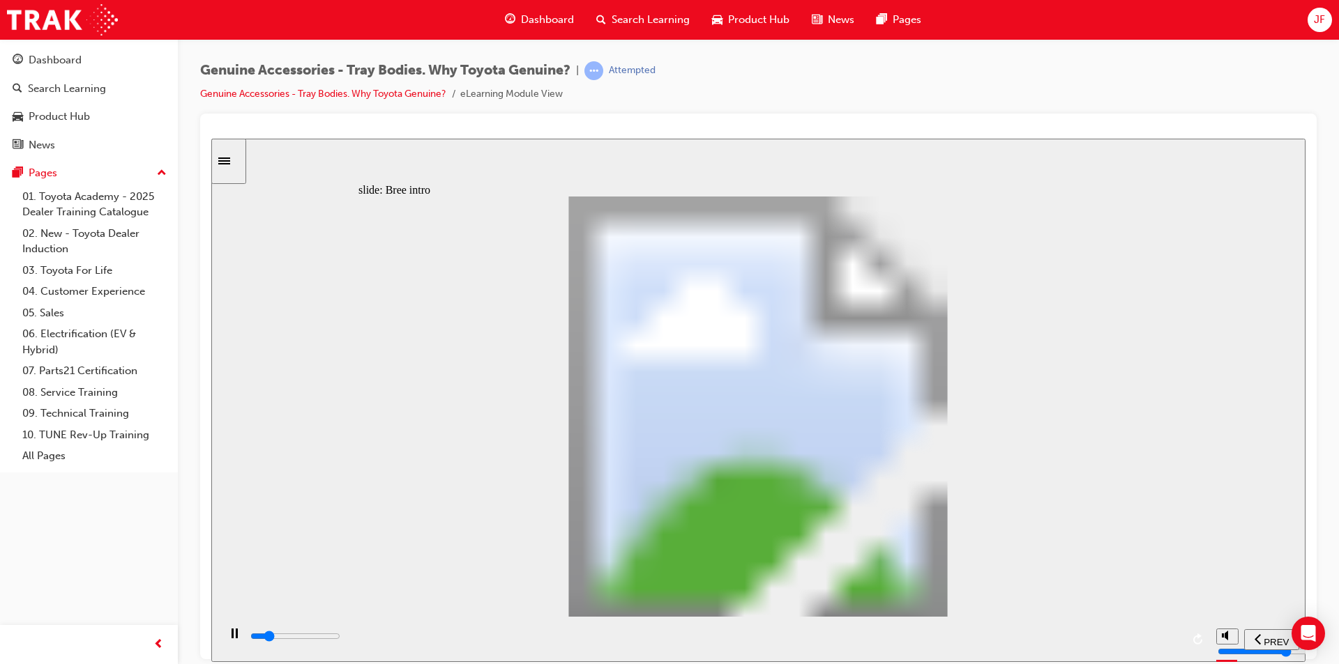
click at [340, 639] on input "slide progress" at bounding box center [295, 635] width 90 height 11
click at [1164, 635] on div "playback controls" at bounding box center [715, 636] width 932 height 15
click at [1167, 644] on div "playback controls" at bounding box center [715, 636] width 932 height 15
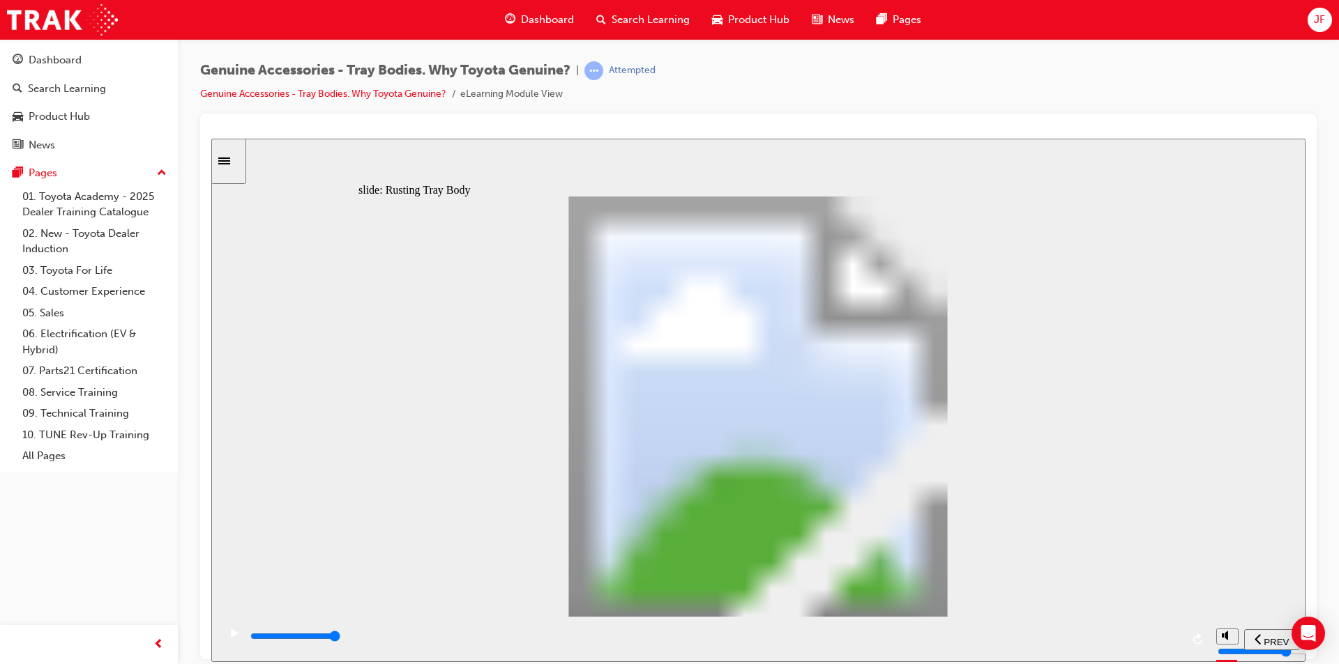
click at [1173, 640] on div "playback controls" at bounding box center [715, 636] width 932 height 15
click at [1173, 643] on div "playback controls" at bounding box center [715, 636] width 932 height 15
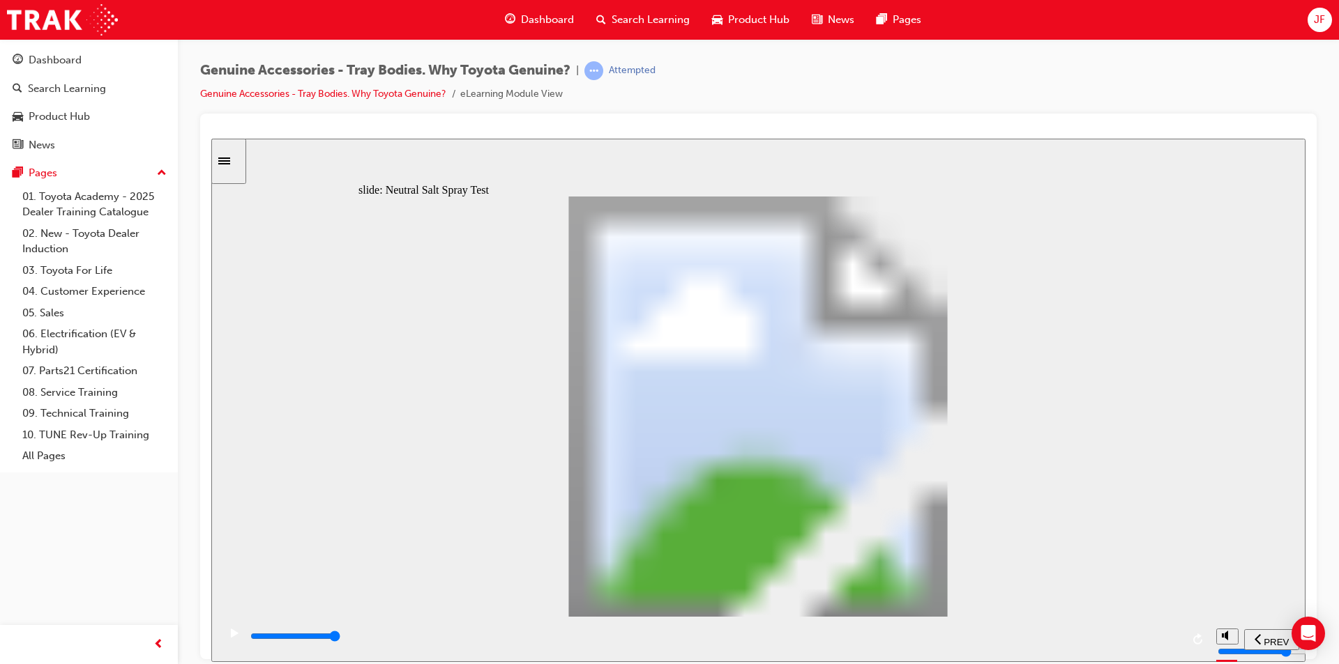
drag, startPoint x: 746, startPoint y: 450, endPoint x: 885, endPoint y: 468, distance: 139.8
type input "100"
type input "1"
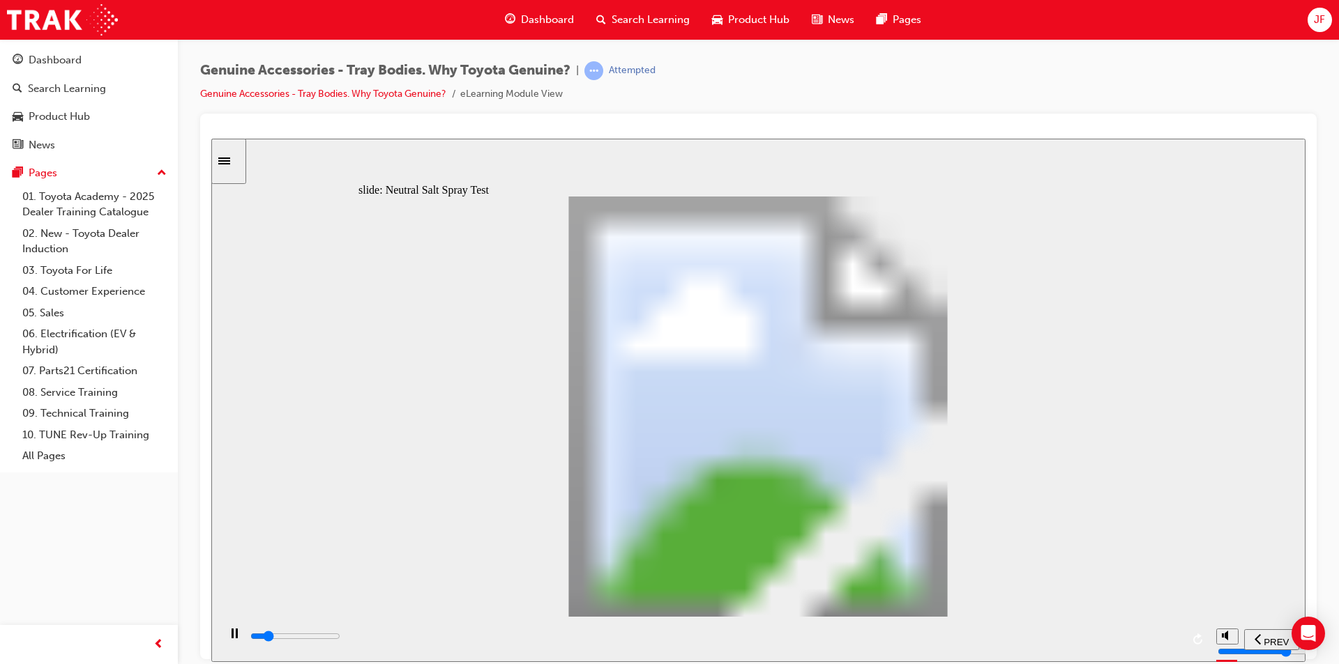
type input "1100"
type input "2"
type input "1100"
type input "5"
type input "100"
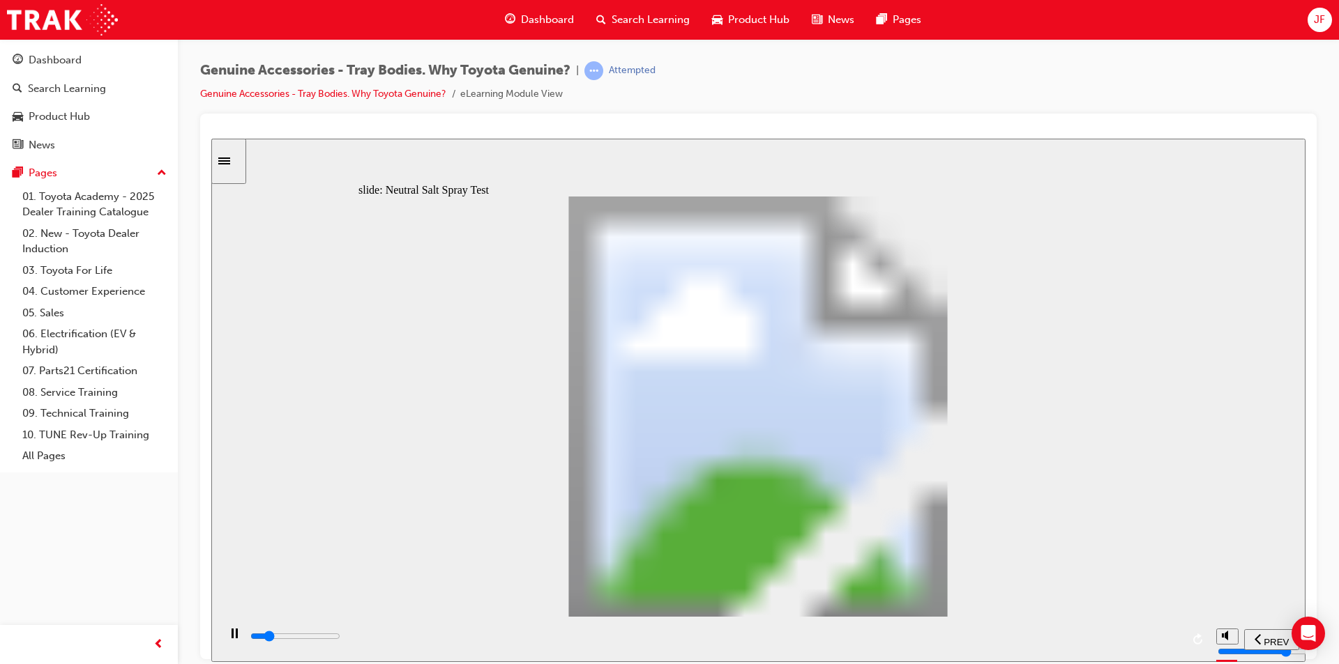
type input "7"
type input "100"
type input "8"
drag, startPoint x: 504, startPoint y: 489, endPoint x: 894, endPoint y: 494, distance: 389.8
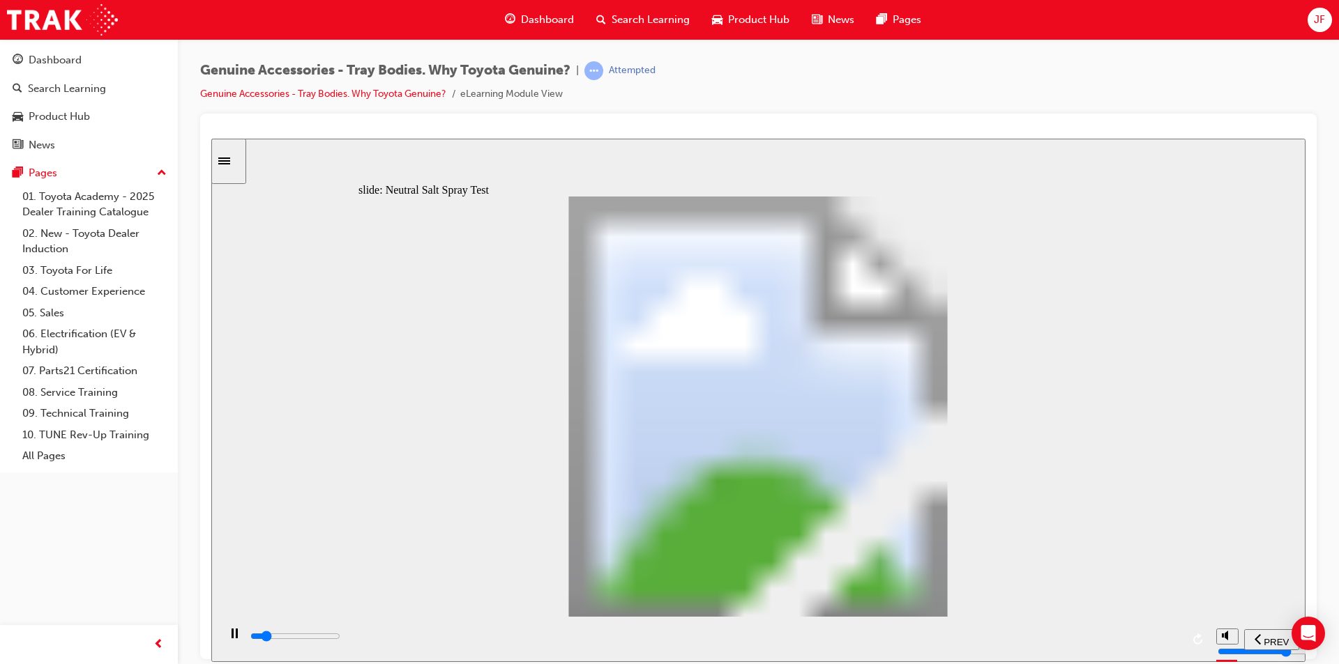
drag, startPoint x: 642, startPoint y: 450, endPoint x: 679, endPoint y: 450, distance: 37.0
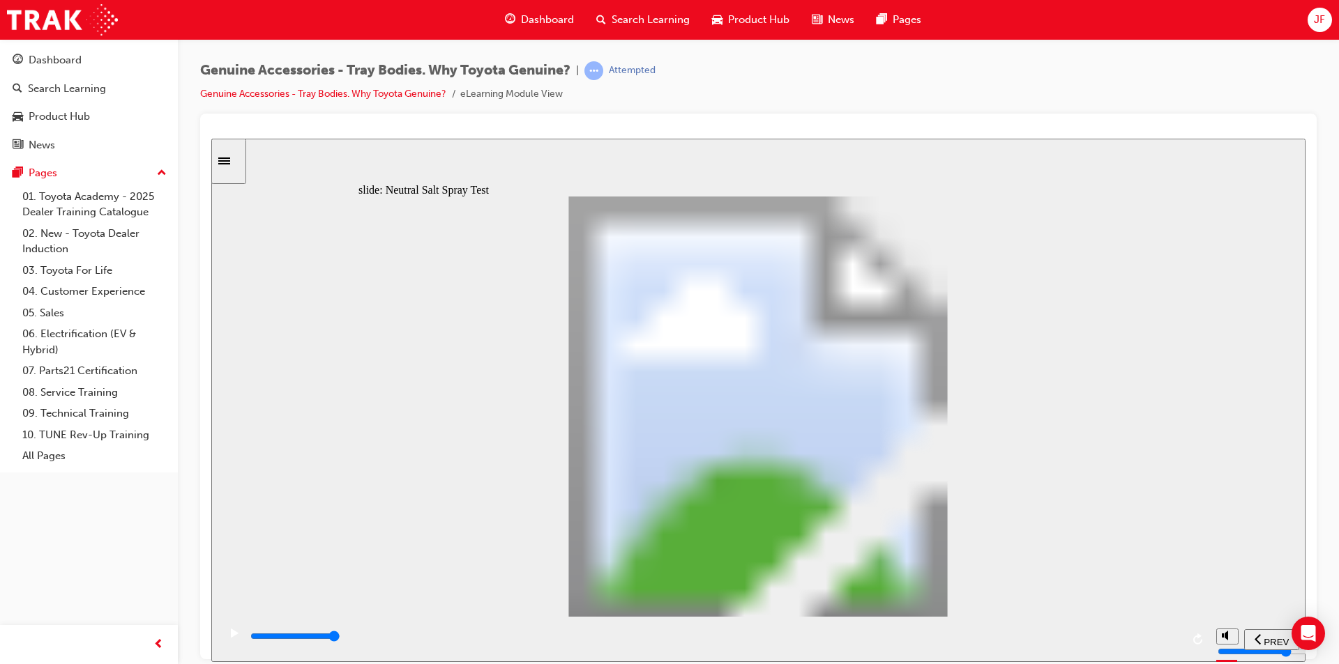
click at [1178, 641] on div "playback controls" at bounding box center [715, 636] width 932 height 15
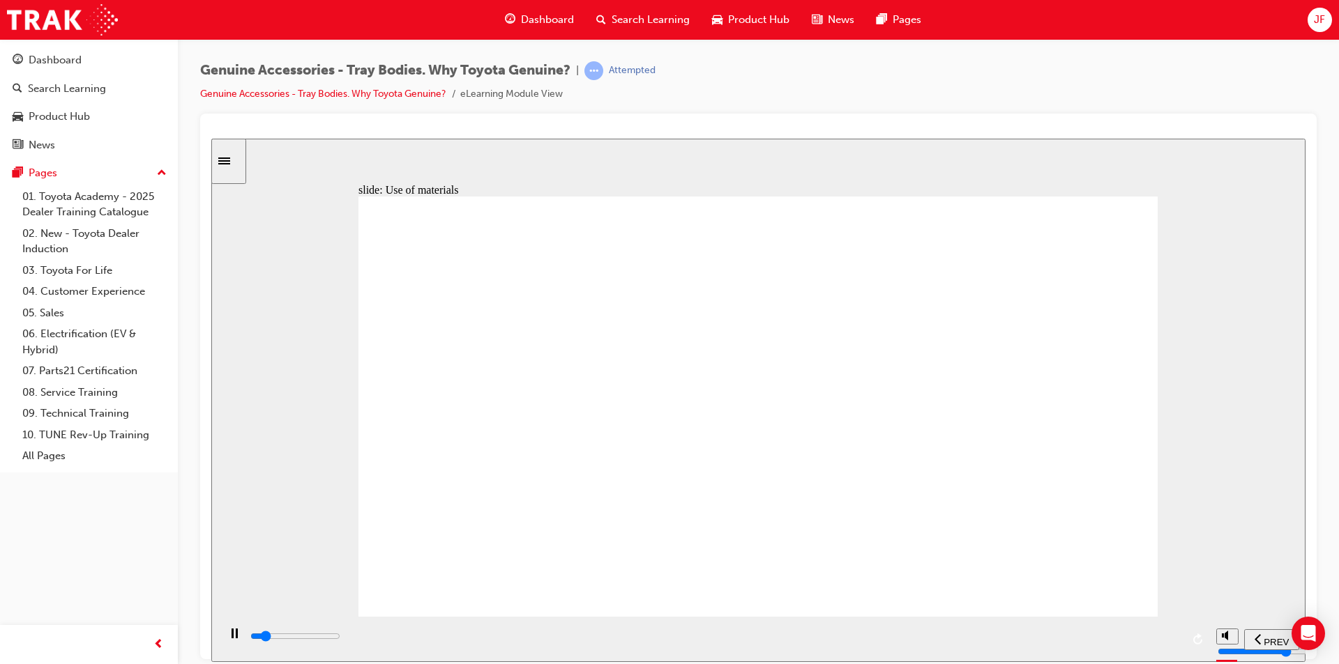
click at [1171, 640] on div "playback controls" at bounding box center [715, 636] width 932 height 15
click at [340, 639] on input "slide progress" at bounding box center [295, 635] width 90 height 11
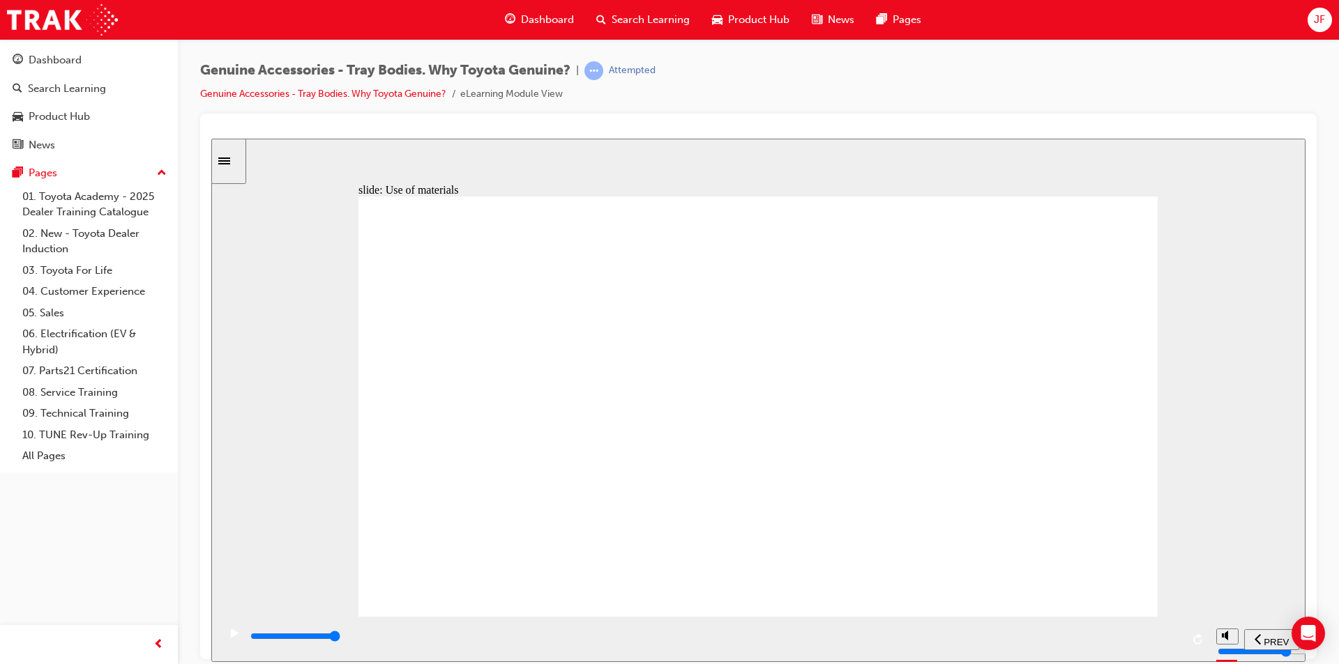
click at [340, 639] on input "slide progress" at bounding box center [295, 635] width 90 height 11
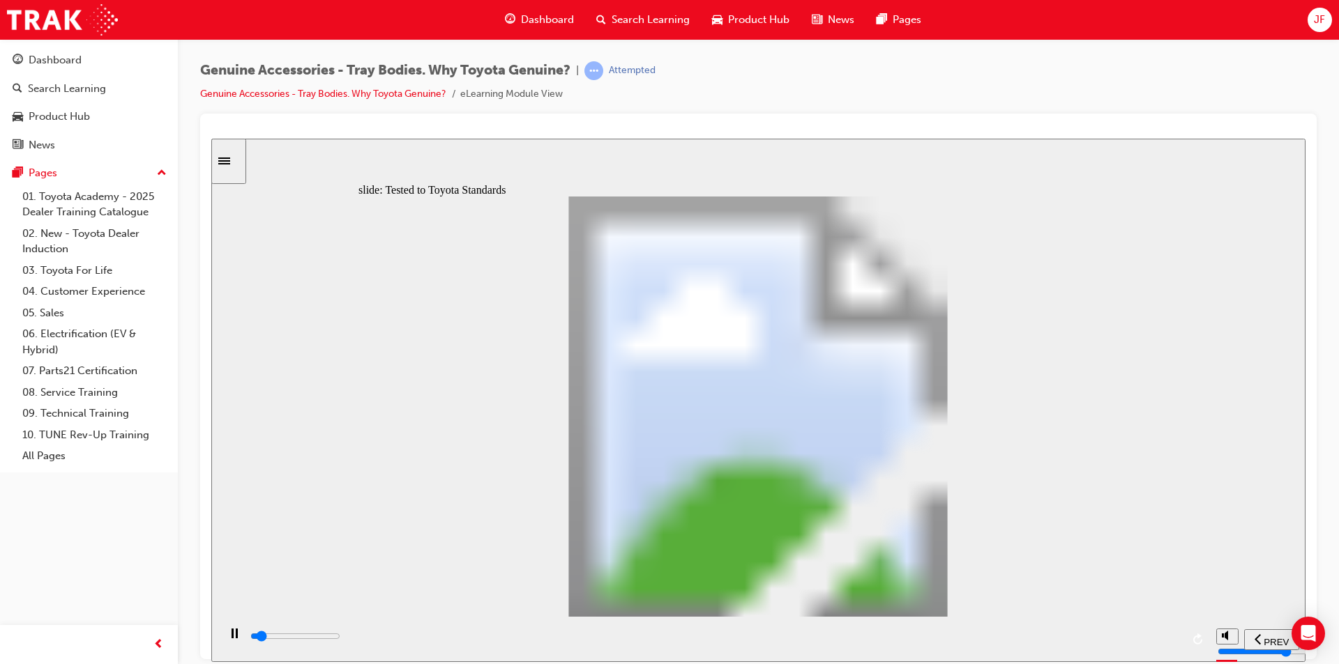
click at [340, 639] on input "slide progress" at bounding box center [295, 635] width 90 height 11
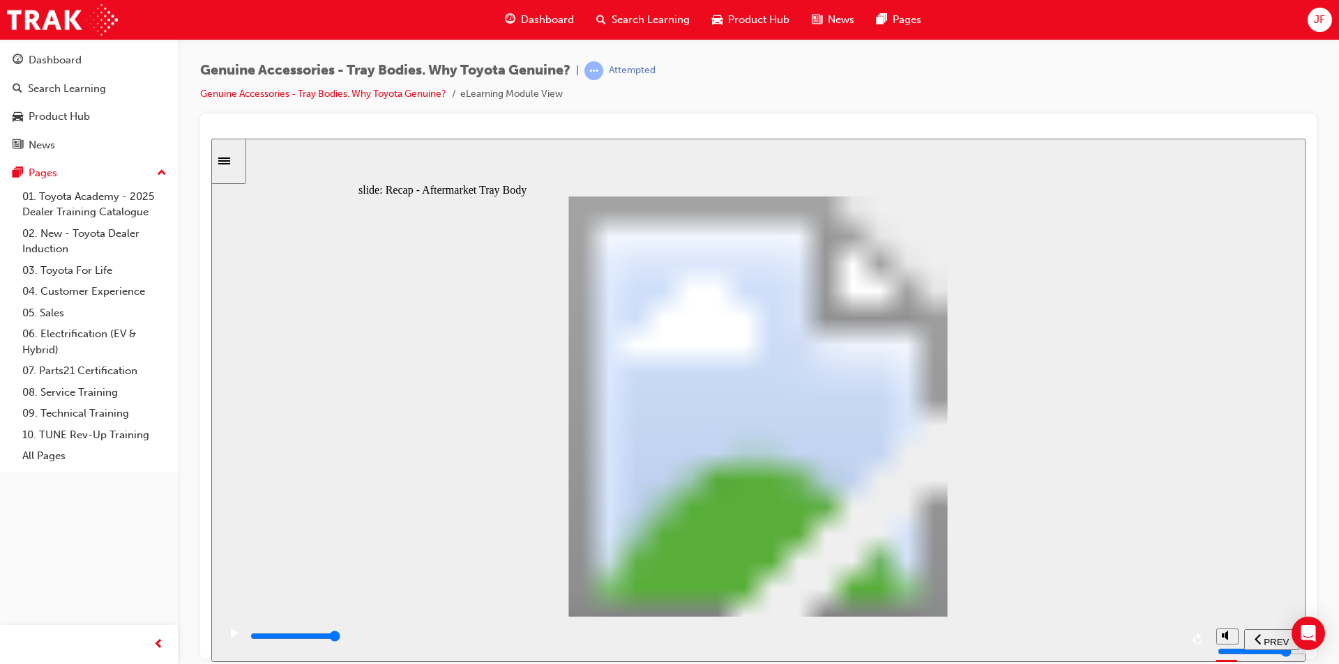
type input "13400"
radio input "true"
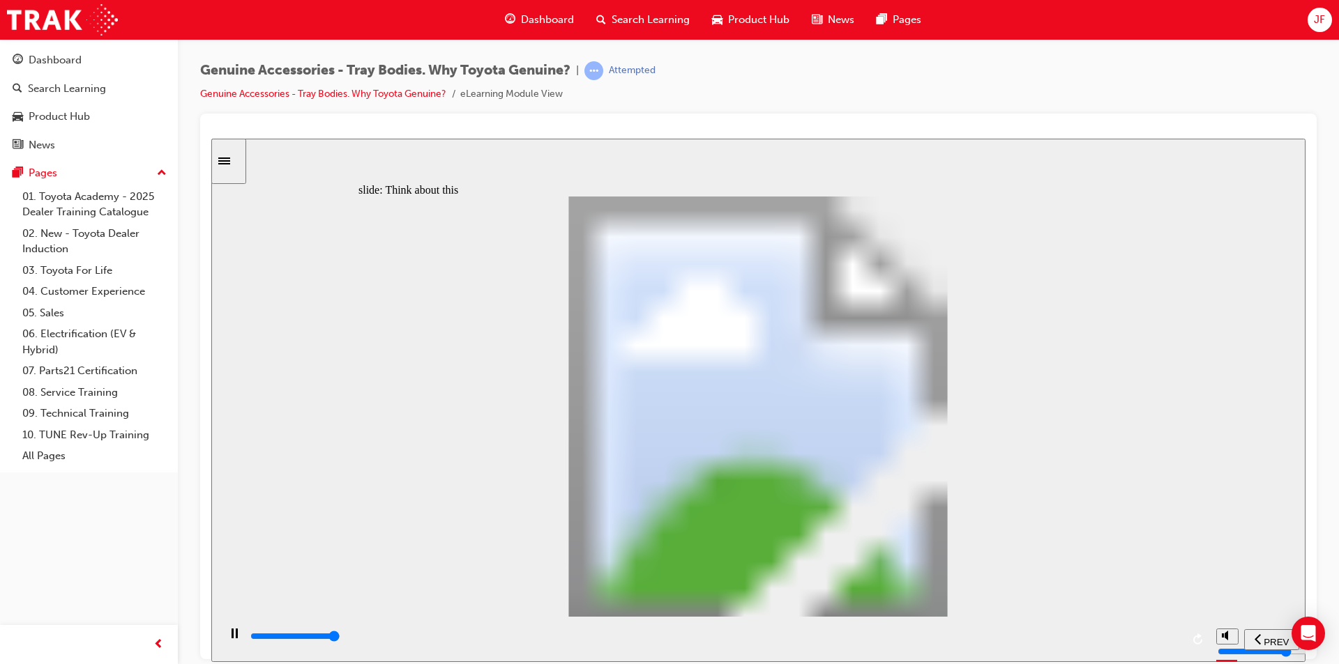
click at [340, 638] on input "slide progress" at bounding box center [295, 635] width 90 height 11
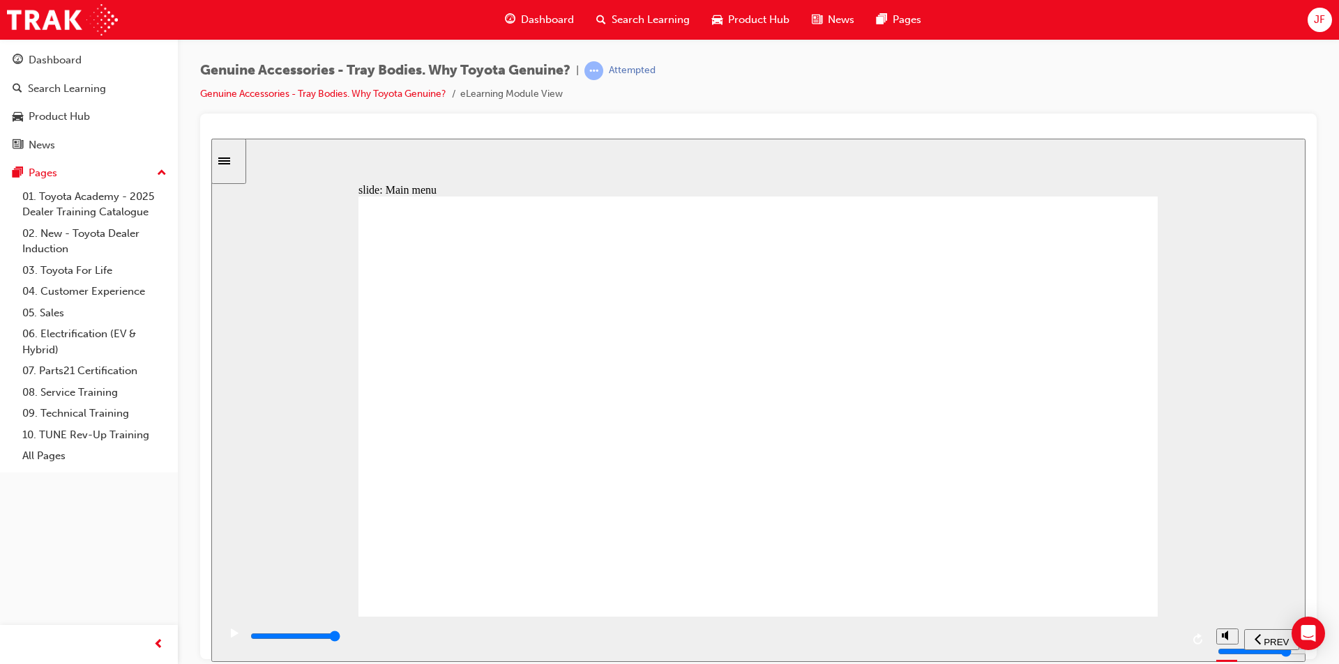
type input "10700"
